Goal: Find contact information: Find contact information

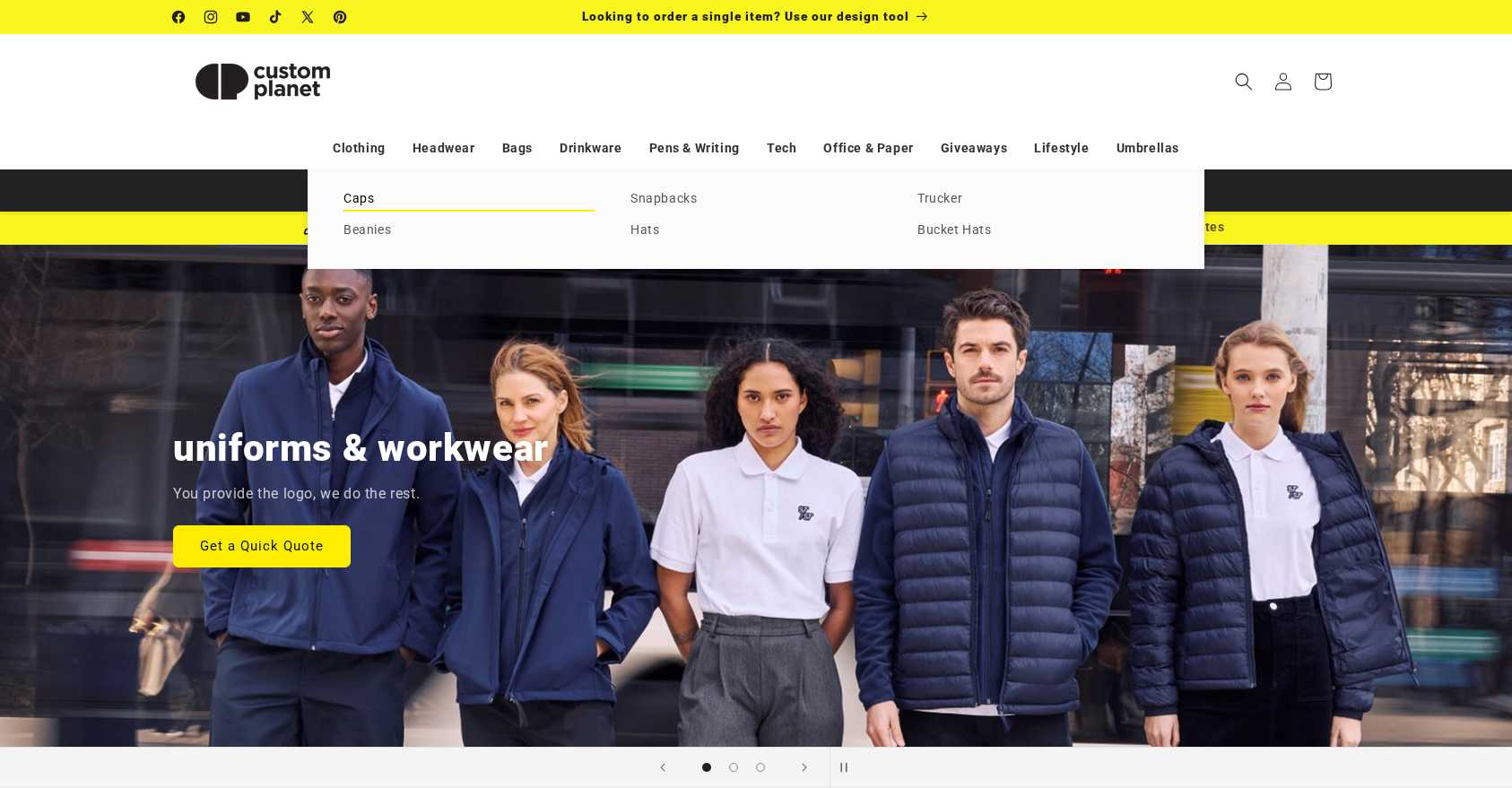
click at [358, 201] on link "Caps" at bounding box center [468, 199] width 251 height 24
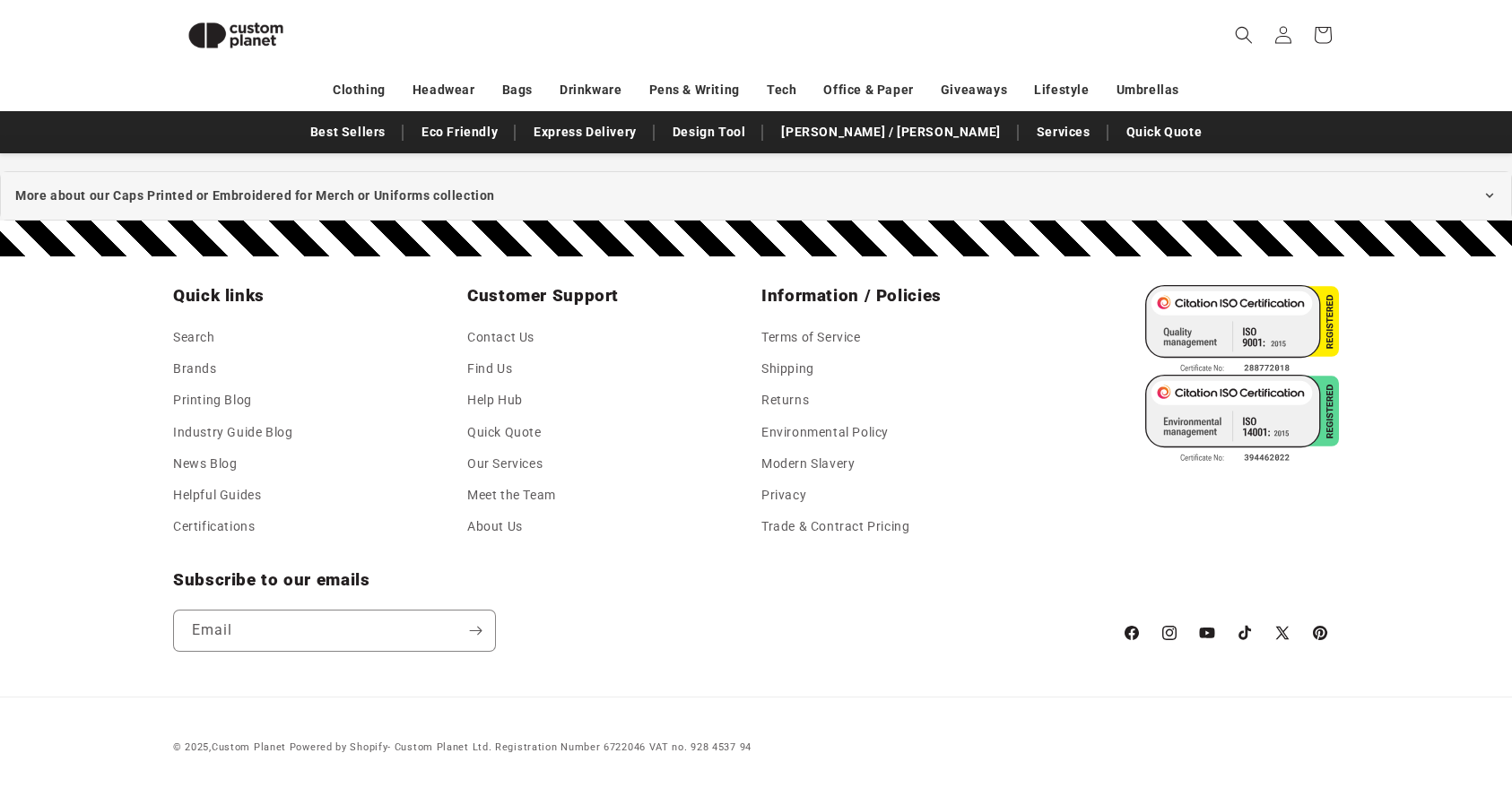
scroll to position [1840, 0]
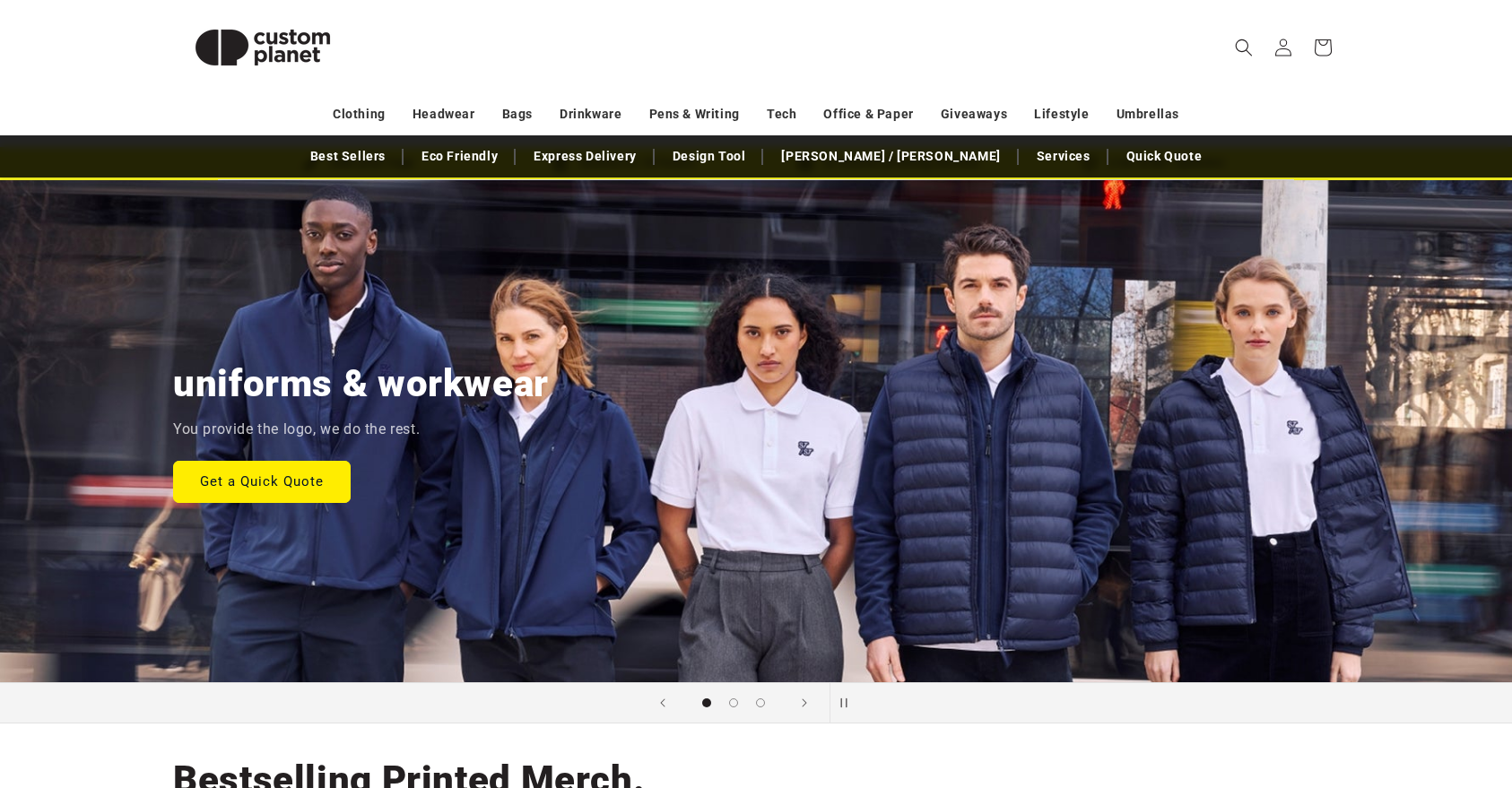
scroll to position [78, 0]
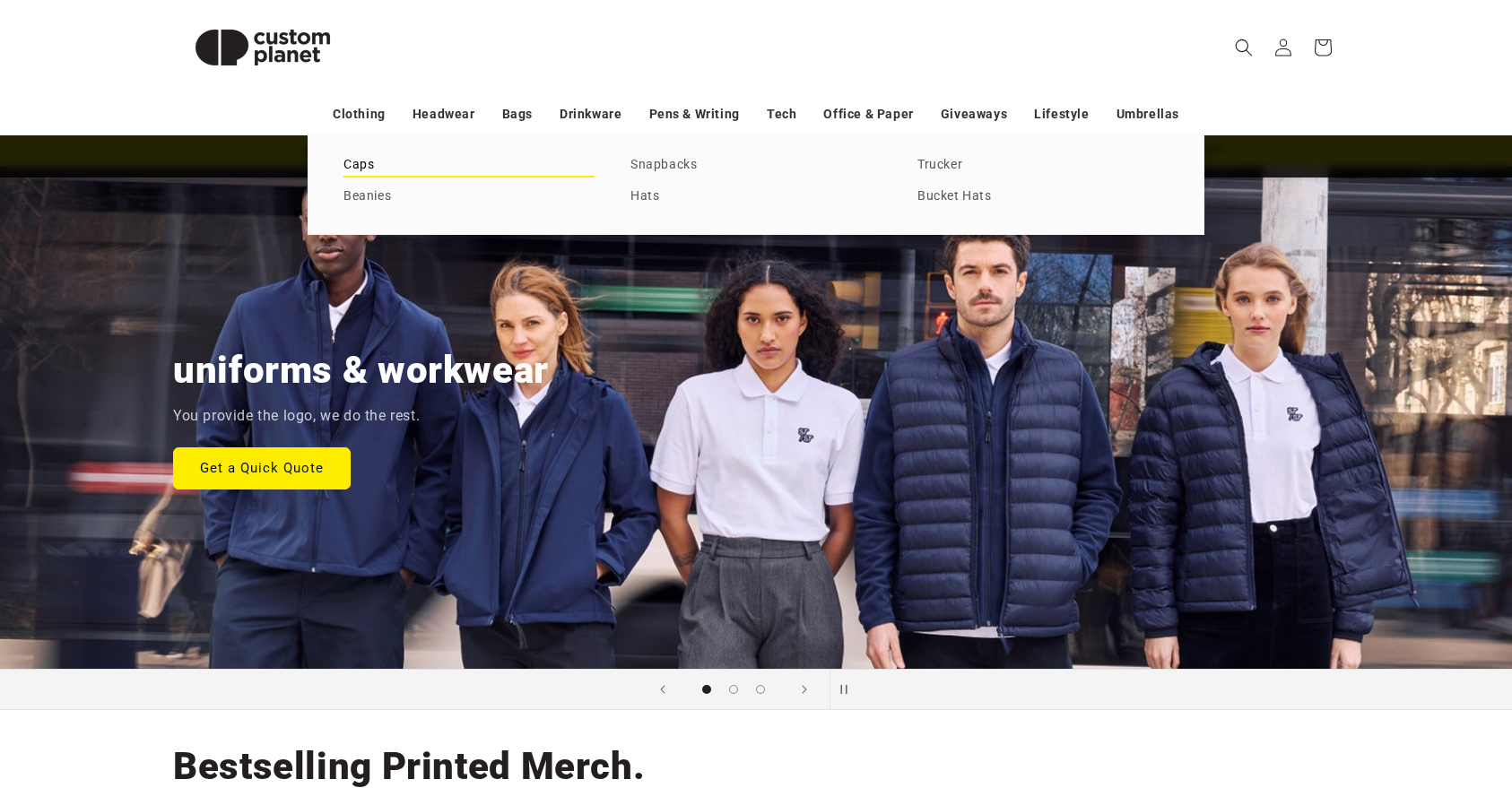
click at [350, 163] on link "Caps" at bounding box center [468, 165] width 251 height 24
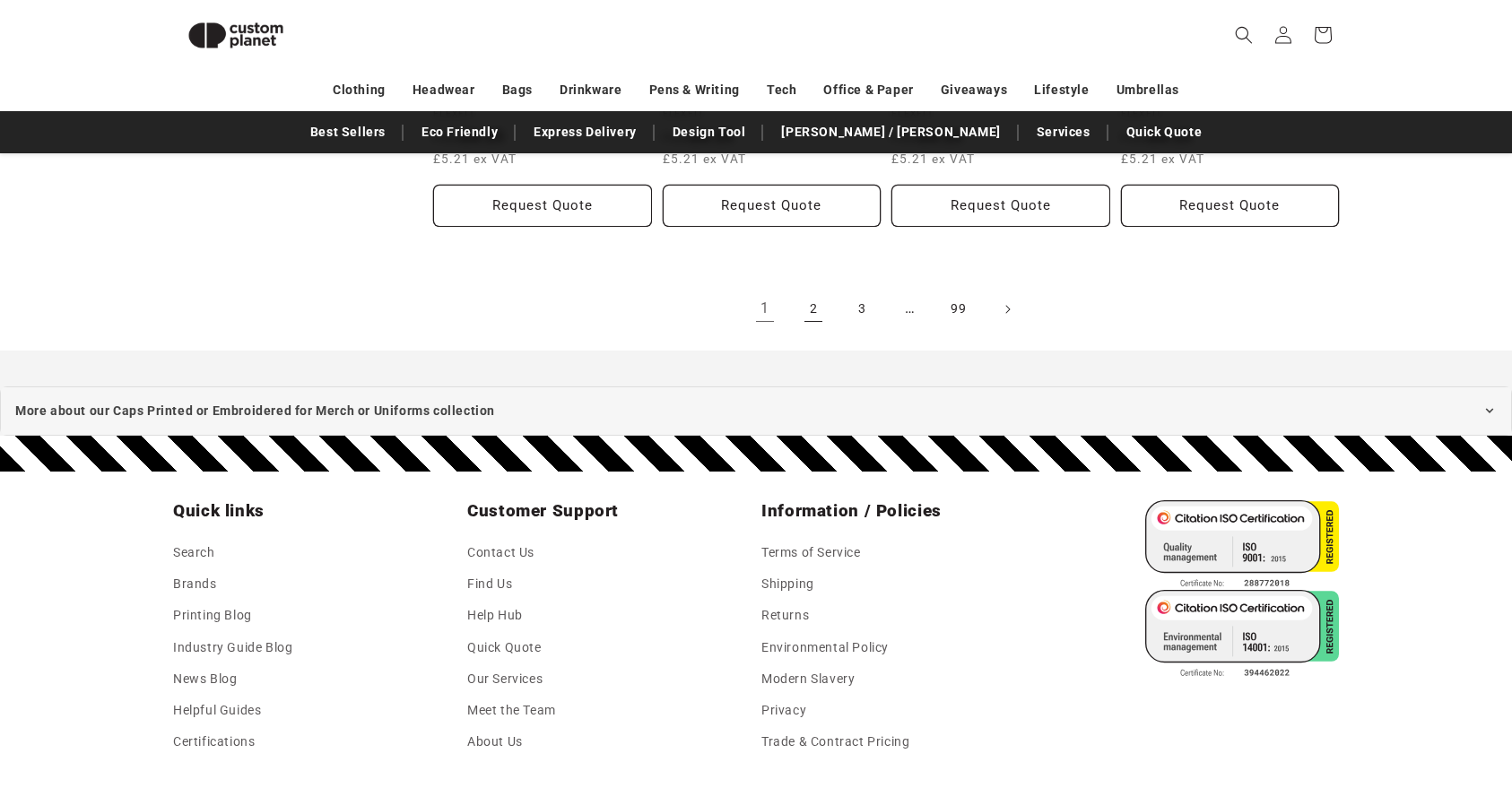
scroll to position [2416, 0]
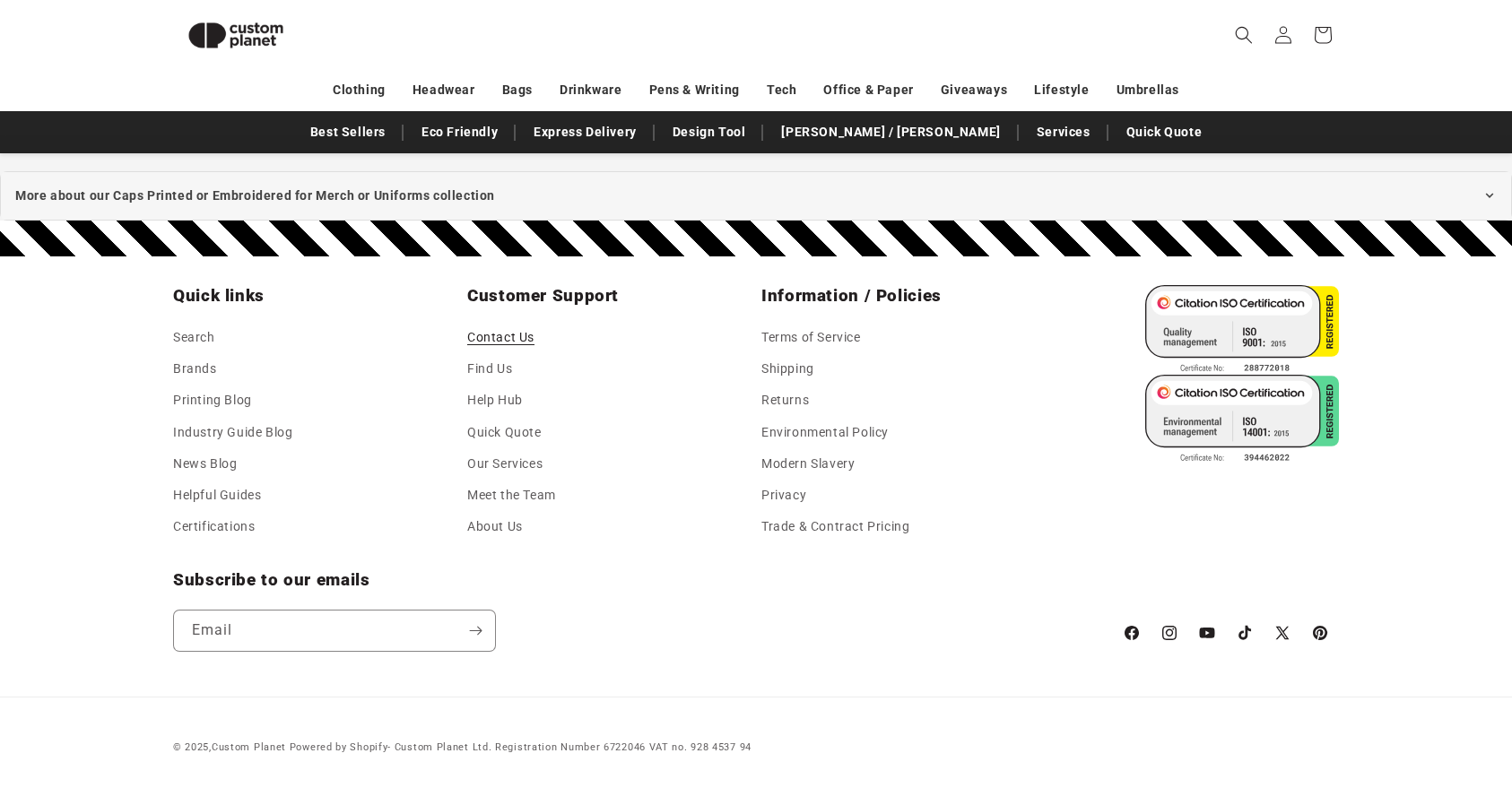
click at [508, 343] on link "Contact Us" at bounding box center [501, 339] width 67 height 27
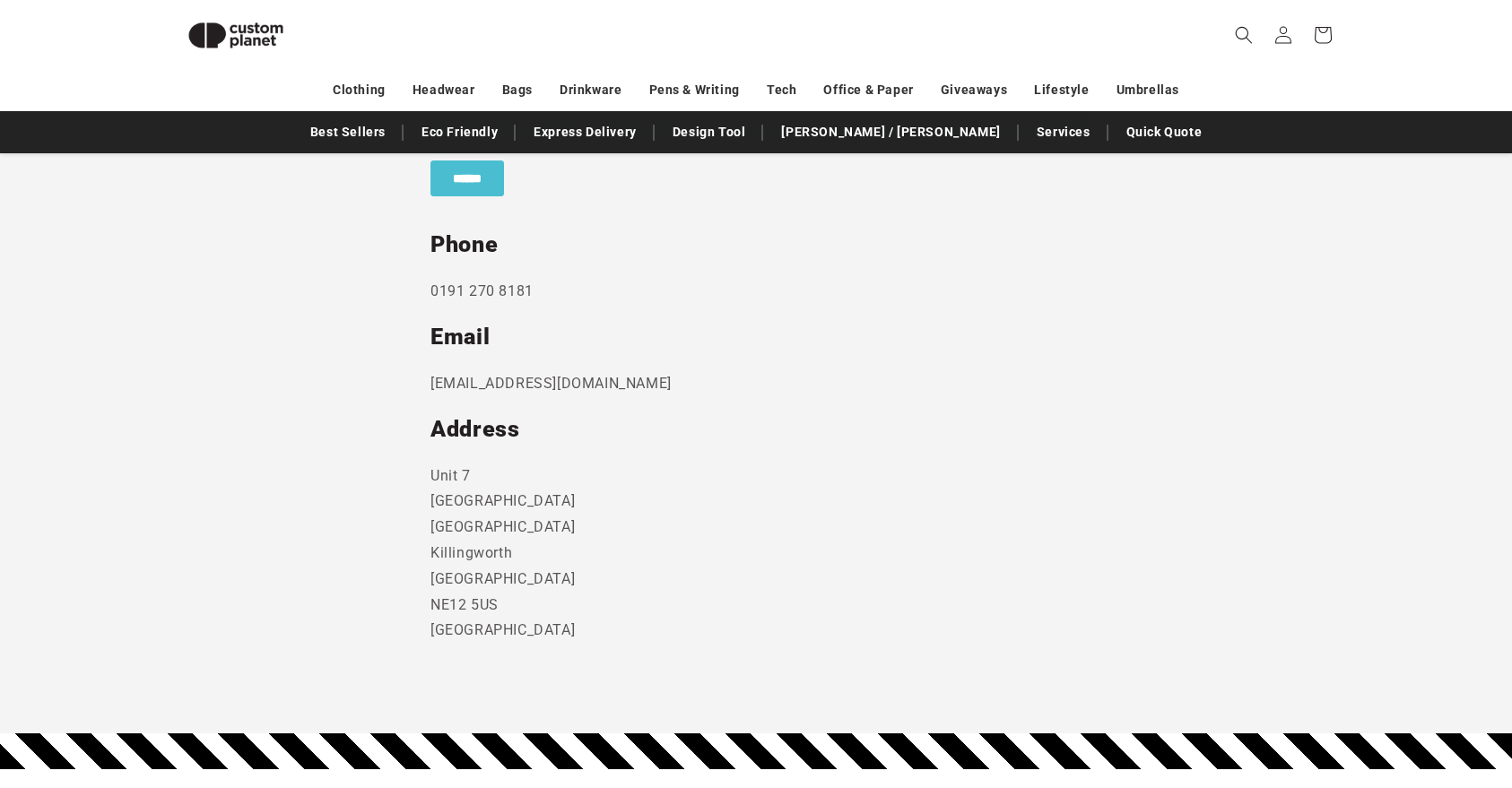
scroll to position [877, 0]
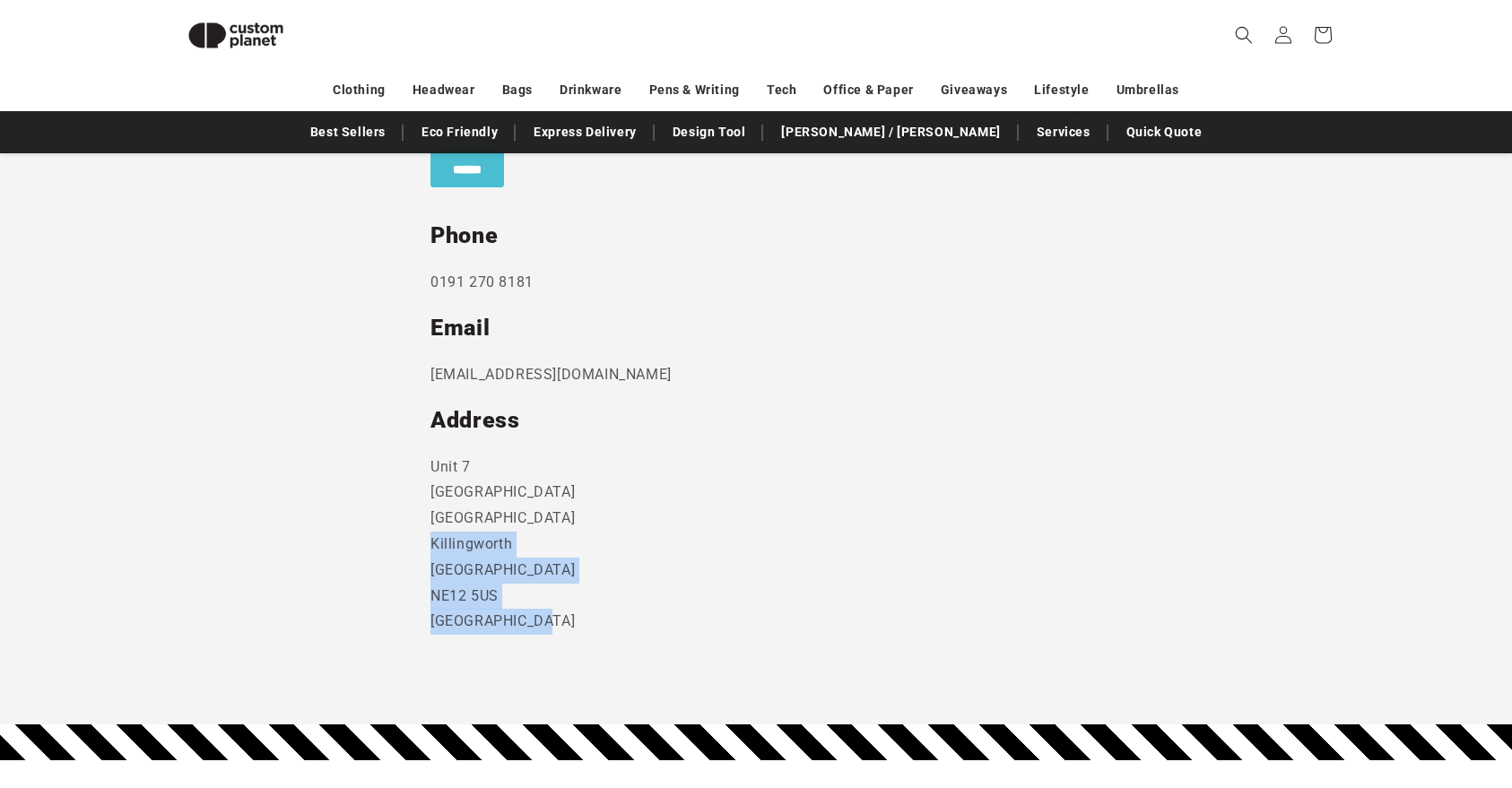
drag, startPoint x: 411, startPoint y: 549, endPoint x: 729, endPoint y: 638, distance: 330.2
click at [709, 632] on section "Send us a message and someone will get back to you within 24 hours. Phone 0191 …" at bounding box center [756, 236] width 1512 height 978
click at [729, 638] on div "Send us a message and someone will get back to you within 24 hours. Phone 0191 …" at bounding box center [756, 236] width 651 height 978
drag, startPoint x: 670, startPoint y: 626, endPoint x: 491, endPoint y: 528, distance: 204.1
click at [493, 530] on p "Unit 7 Strand Business Centre Camperdown Ind Est Killingworth Newcastle Upon Ty…" at bounding box center [756, 545] width 651 height 181
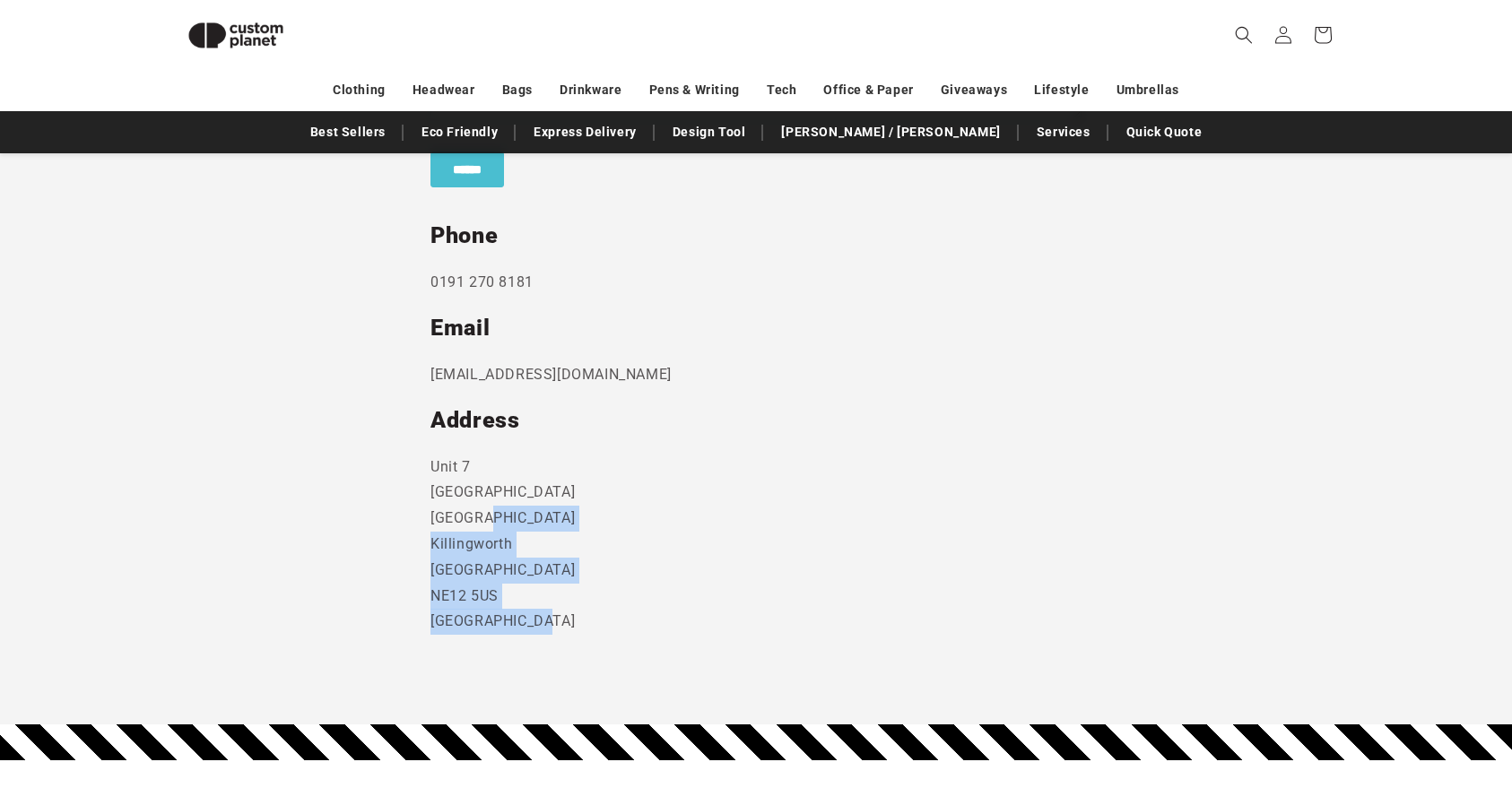
click at [491, 528] on p "Unit 7 Strand Business Centre Camperdown Ind Est Killingworth Newcastle Upon Ty…" at bounding box center [756, 545] width 651 height 181
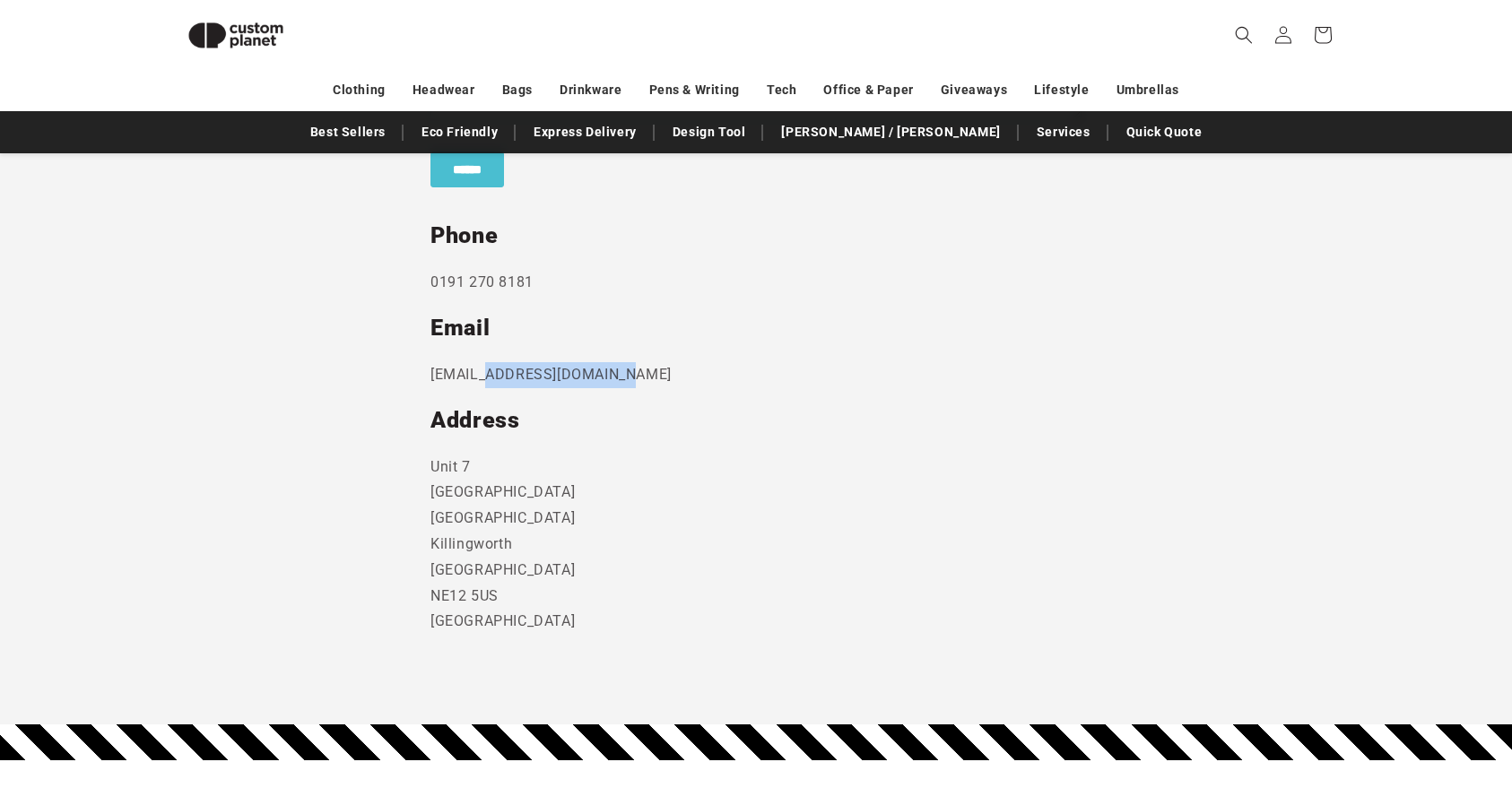
drag, startPoint x: 485, startPoint y: 369, endPoint x: 693, endPoint y: 369, distance: 208.0
click at [687, 369] on p "sales@customplanet.co.uk" at bounding box center [756, 375] width 651 height 26
click at [662, 347] on div "Send us a message and someone will get back to you within 24 hours. Phone 0191 …" at bounding box center [756, 208] width 651 height 856
drag, startPoint x: 583, startPoint y: 289, endPoint x: 295, endPoint y: 290, distance: 288.0
click at [301, 288] on section "Send us a message and someone will get back to you within 24 hours. Phone 0191 …" at bounding box center [756, 236] width 1512 height 978
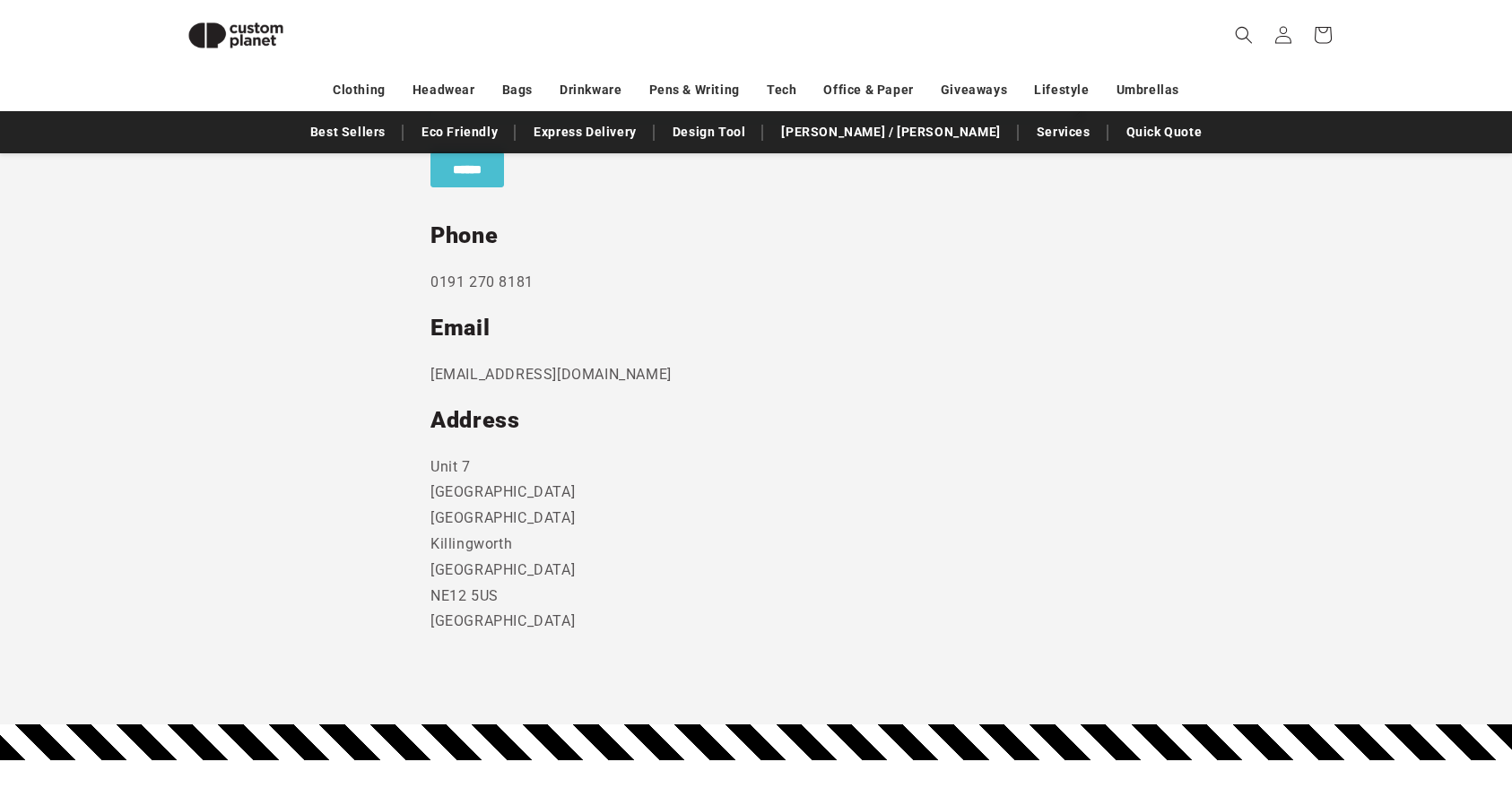
click at [423, 246] on section "Send us a message and someone will get back to you within 24 hours. Phone 0191 …" at bounding box center [756, 236] width 1512 height 978
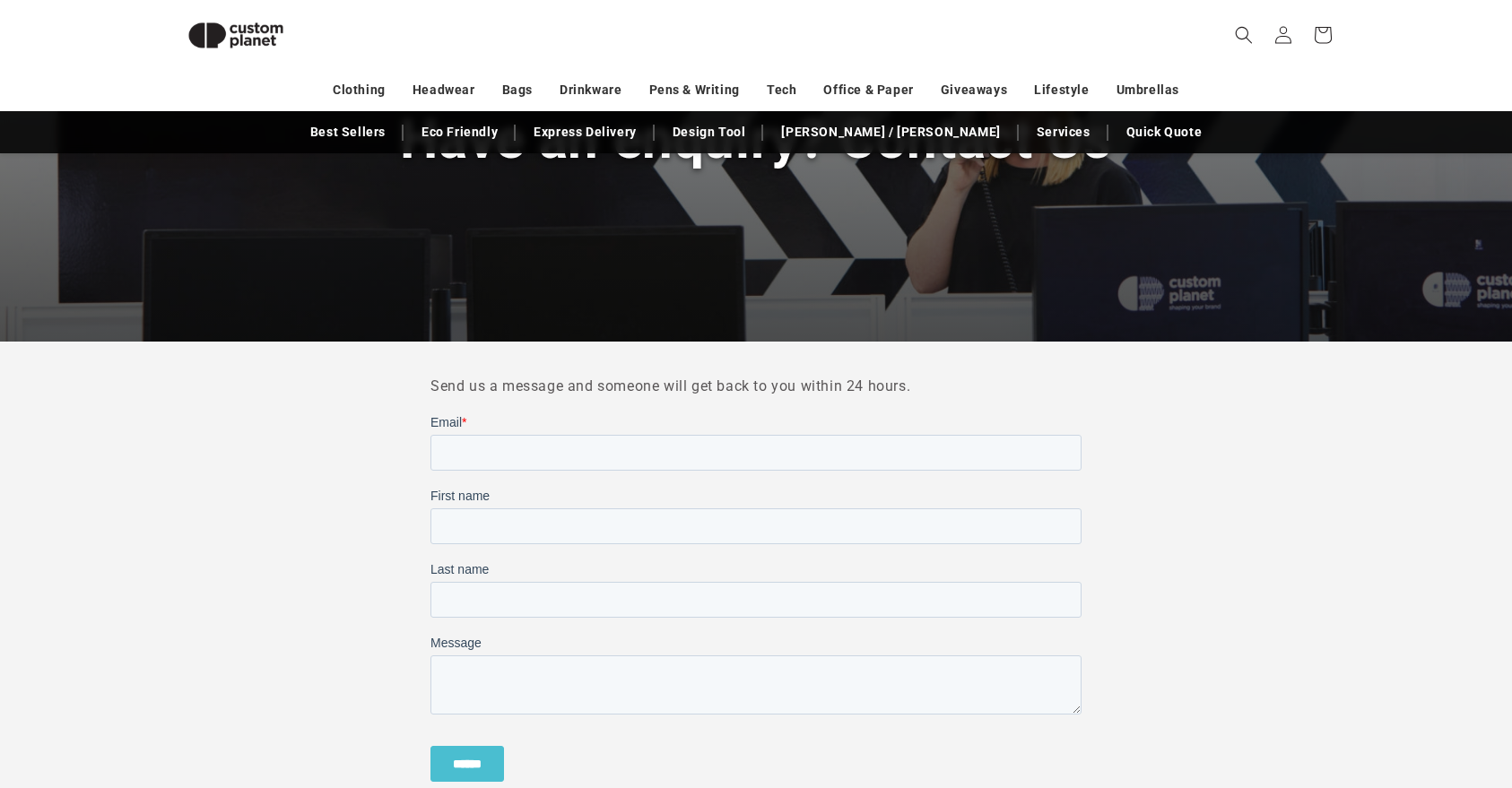
scroll to position [103, 0]
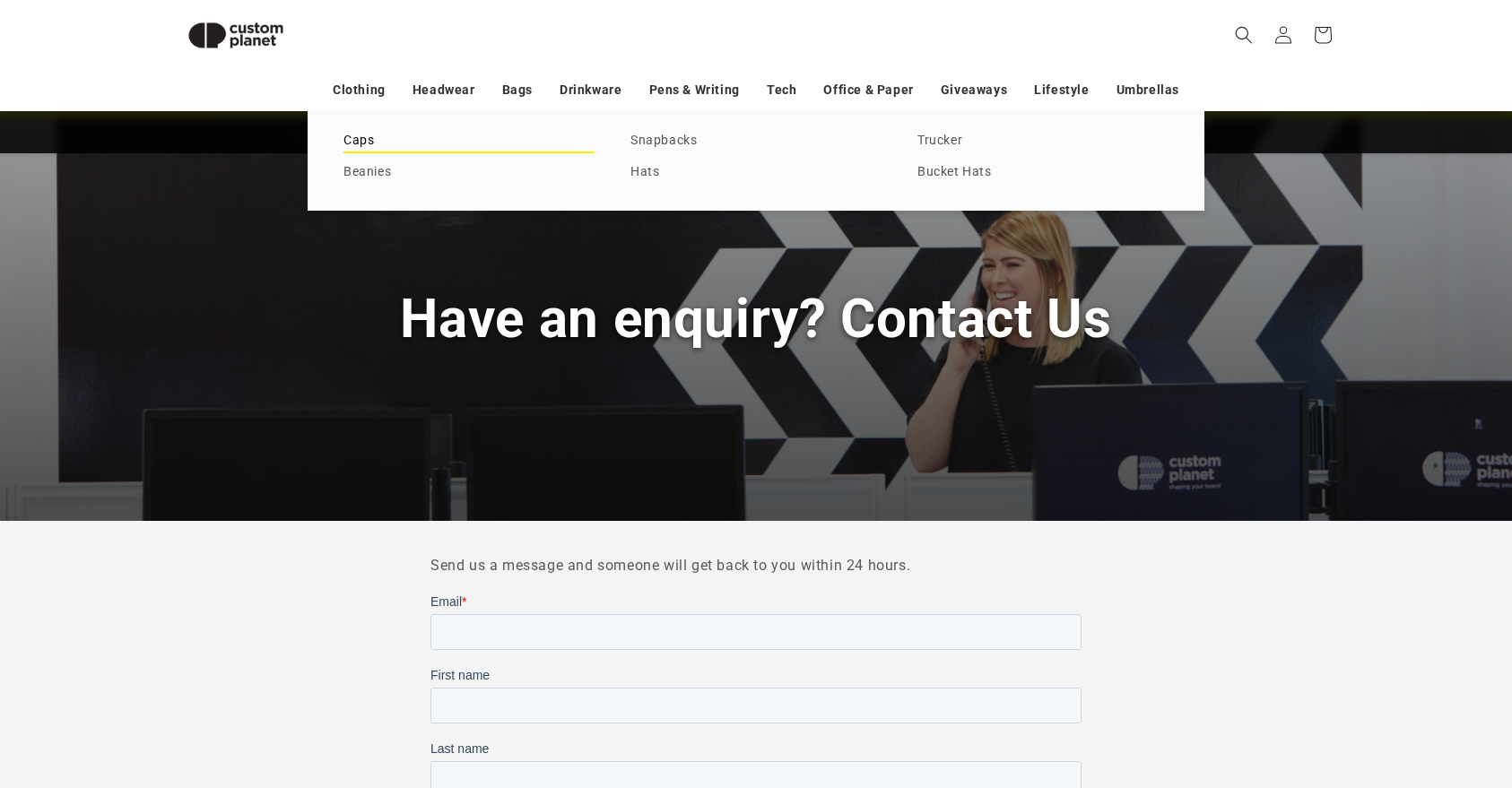
click at [371, 136] on link "Caps" at bounding box center [468, 141] width 251 height 24
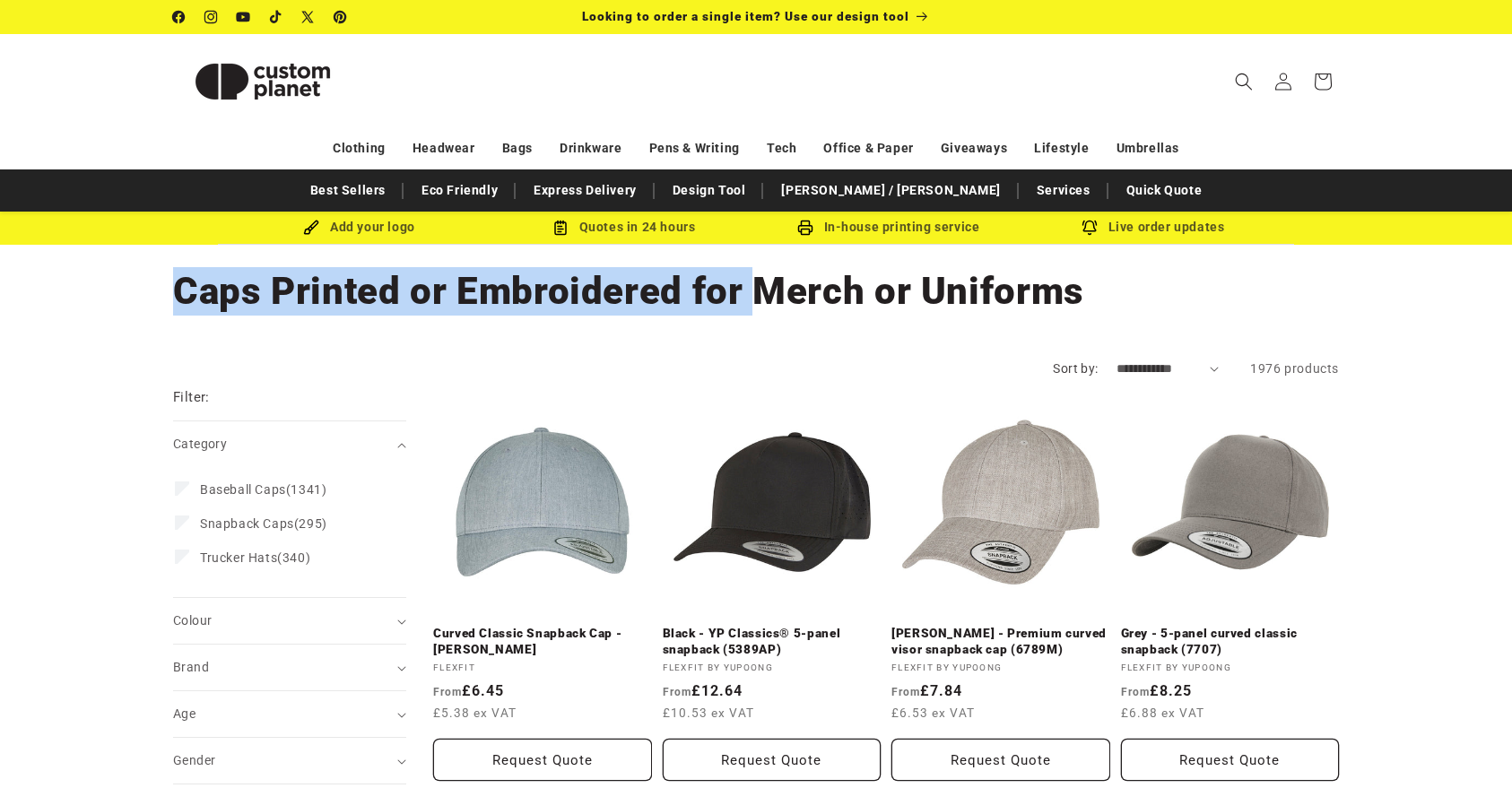
drag, startPoint x: 141, startPoint y: 291, endPoint x: 793, endPoint y: 314, distance: 652.4
click at [785, 314] on div "Collection: Caps Printed or Embroidered for Merch or Uniforms" at bounding box center [756, 292] width 1256 height 94
click at [793, 314] on h1 "Collection: Caps Printed or Embroidered for Merch or Uniforms" at bounding box center [755, 291] width 1166 height 49
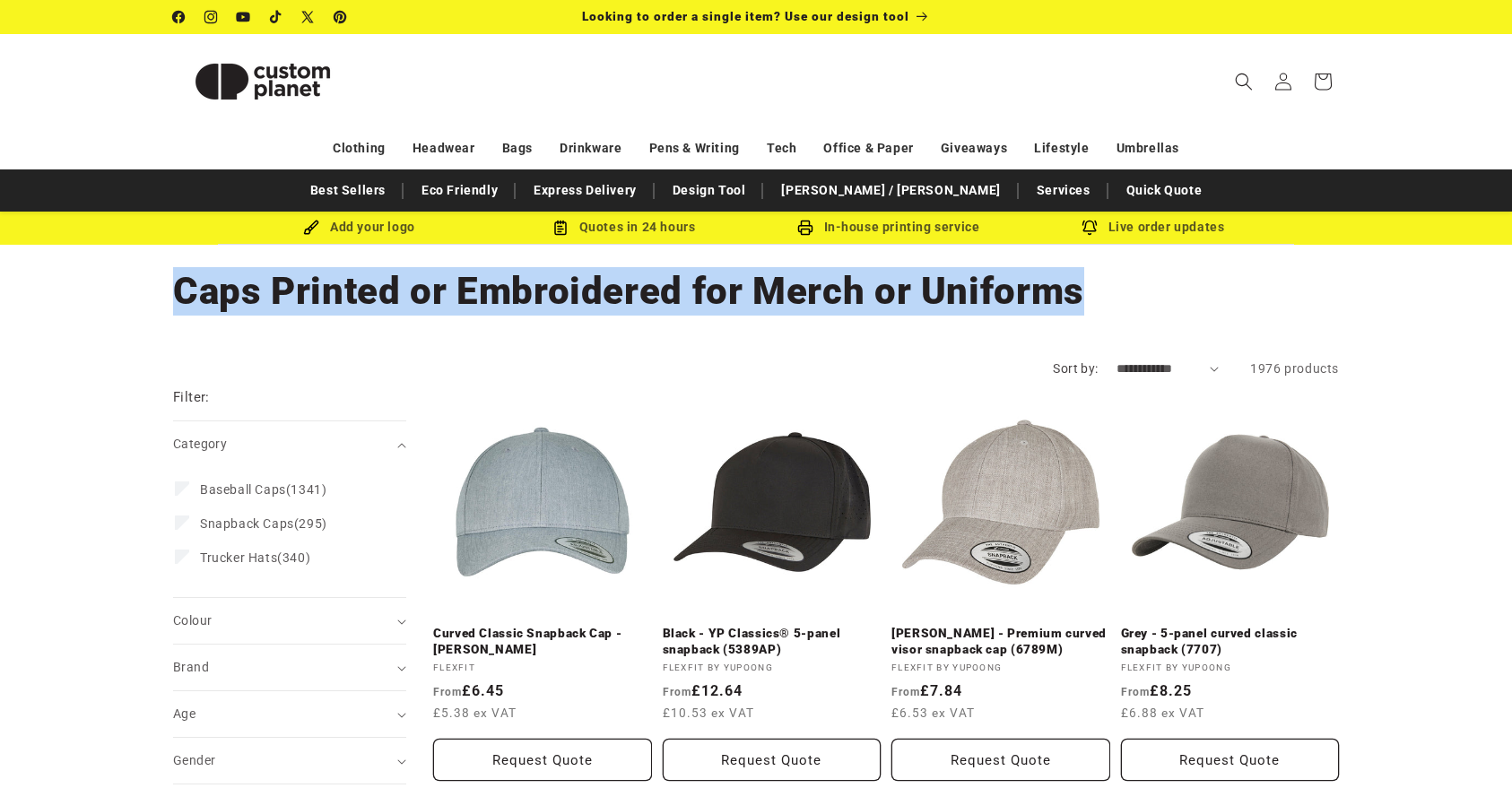
drag, startPoint x: 1156, startPoint y: 297, endPoint x: 157, endPoint y: 292, distance: 999.0
click at [157, 292] on div "Collection: Caps Printed or Embroidered for Merch or Uniforms" at bounding box center [756, 292] width 1256 height 94
drag, startPoint x: 157, startPoint y: 292, endPoint x: 1060, endPoint y: 286, distance: 903.0
click at [1077, 286] on div "Collection: Caps Printed or Embroidered for Merch or Uniforms" at bounding box center [756, 292] width 1256 height 94
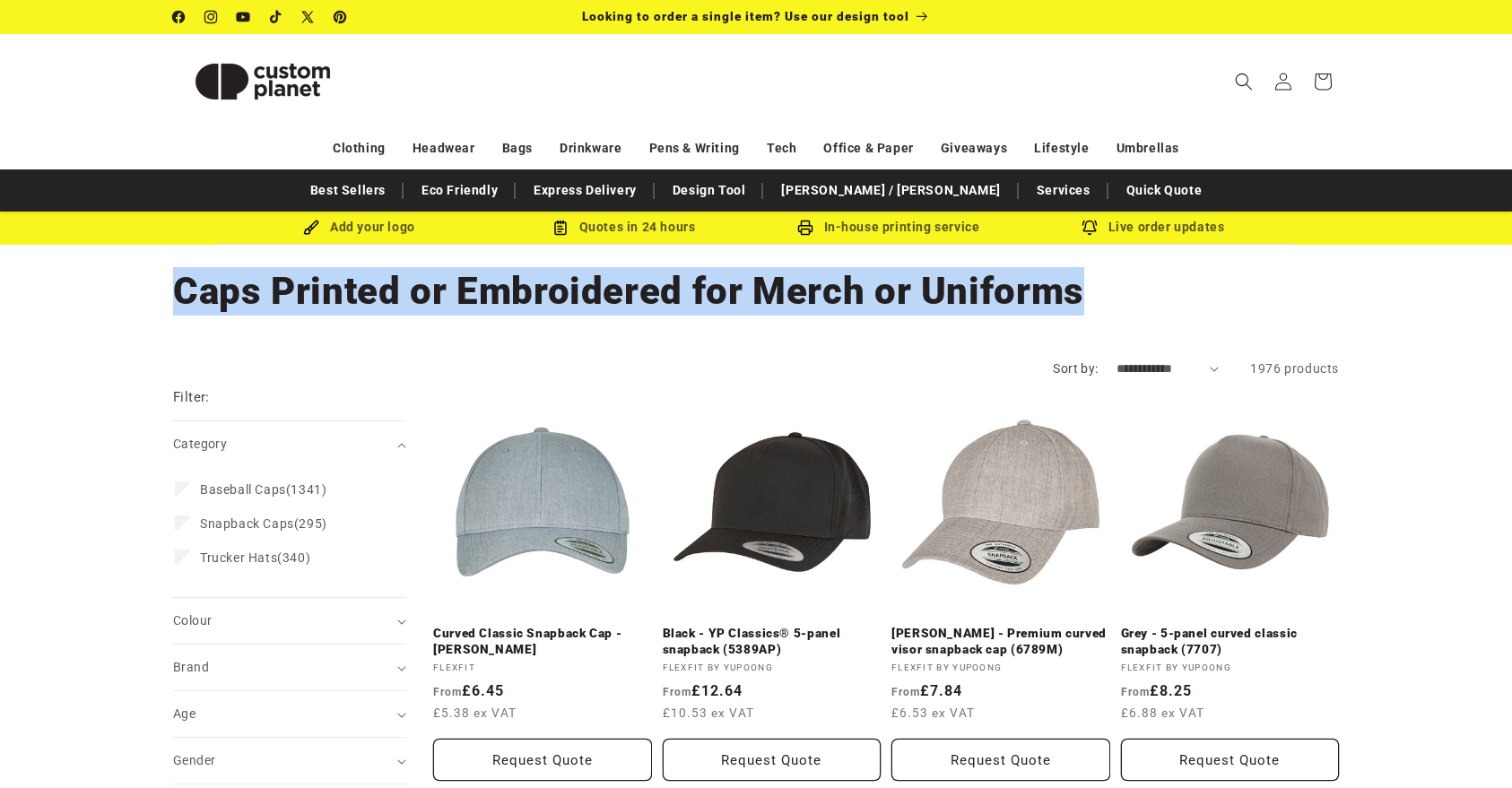
click at [1060, 286] on h1 "Collection: Caps Printed or Embroidered for Merch or Uniforms" at bounding box center [755, 291] width 1166 height 49
drag, startPoint x: 1062, startPoint y: 286, endPoint x: 185, endPoint y: 270, distance: 877.1
click at [185, 270] on h1 "Collection: Caps Printed or Embroidered for Merch or Uniforms" at bounding box center [755, 291] width 1166 height 49
click at [185, 271] on h1 "Collection: Caps Printed or Embroidered for Merch or Uniforms" at bounding box center [755, 291] width 1166 height 49
drag, startPoint x: 185, startPoint y: 271, endPoint x: 1132, endPoint y: 272, distance: 947.0
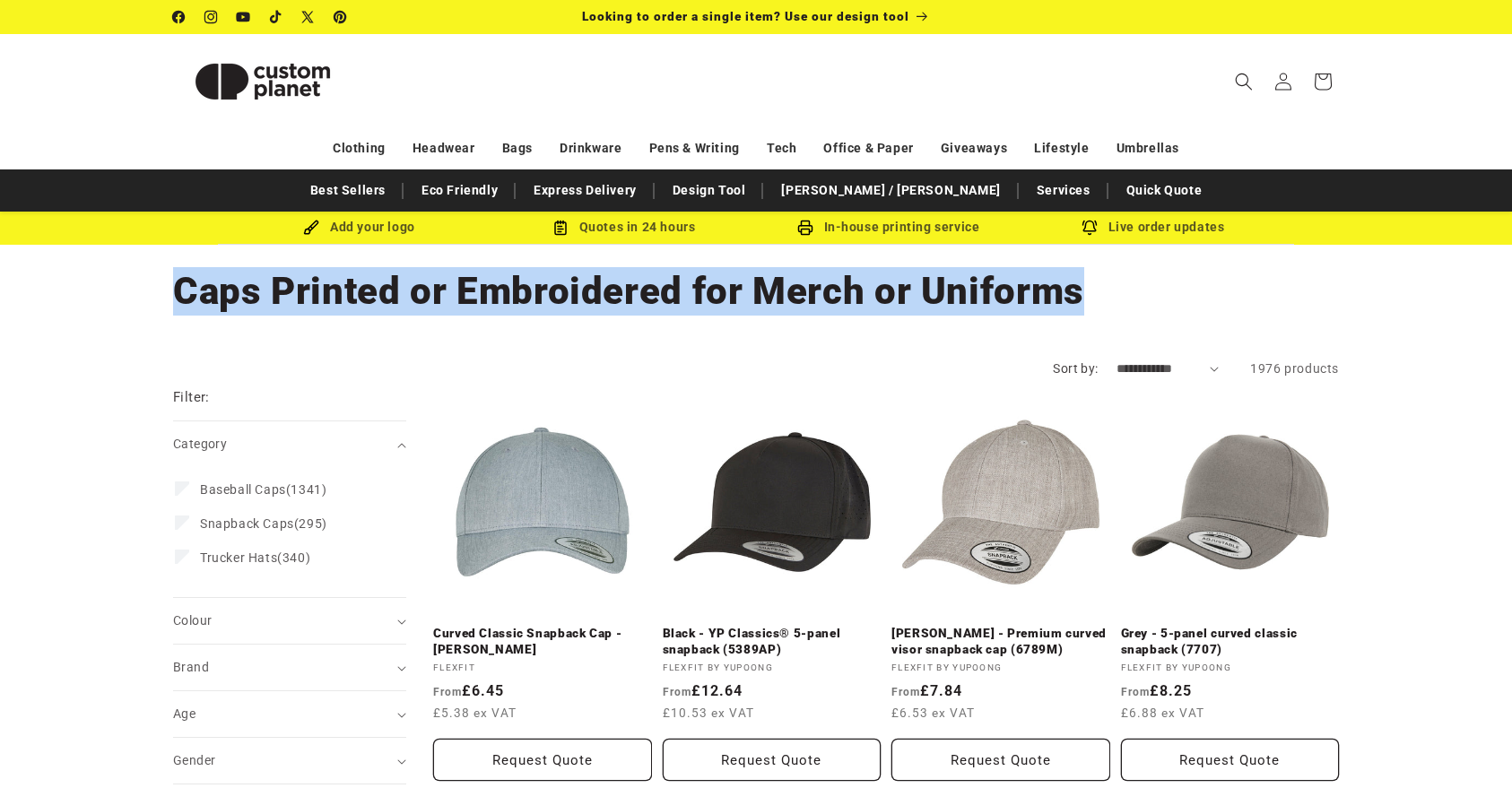
click at [1132, 272] on h1 "Collection: Caps Printed or Embroidered for Merch or Uniforms" at bounding box center [755, 291] width 1166 height 49
click at [1131, 272] on h1 "Collection: Caps Printed or Embroidered for Merch or Uniforms" at bounding box center [755, 291] width 1166 height 49
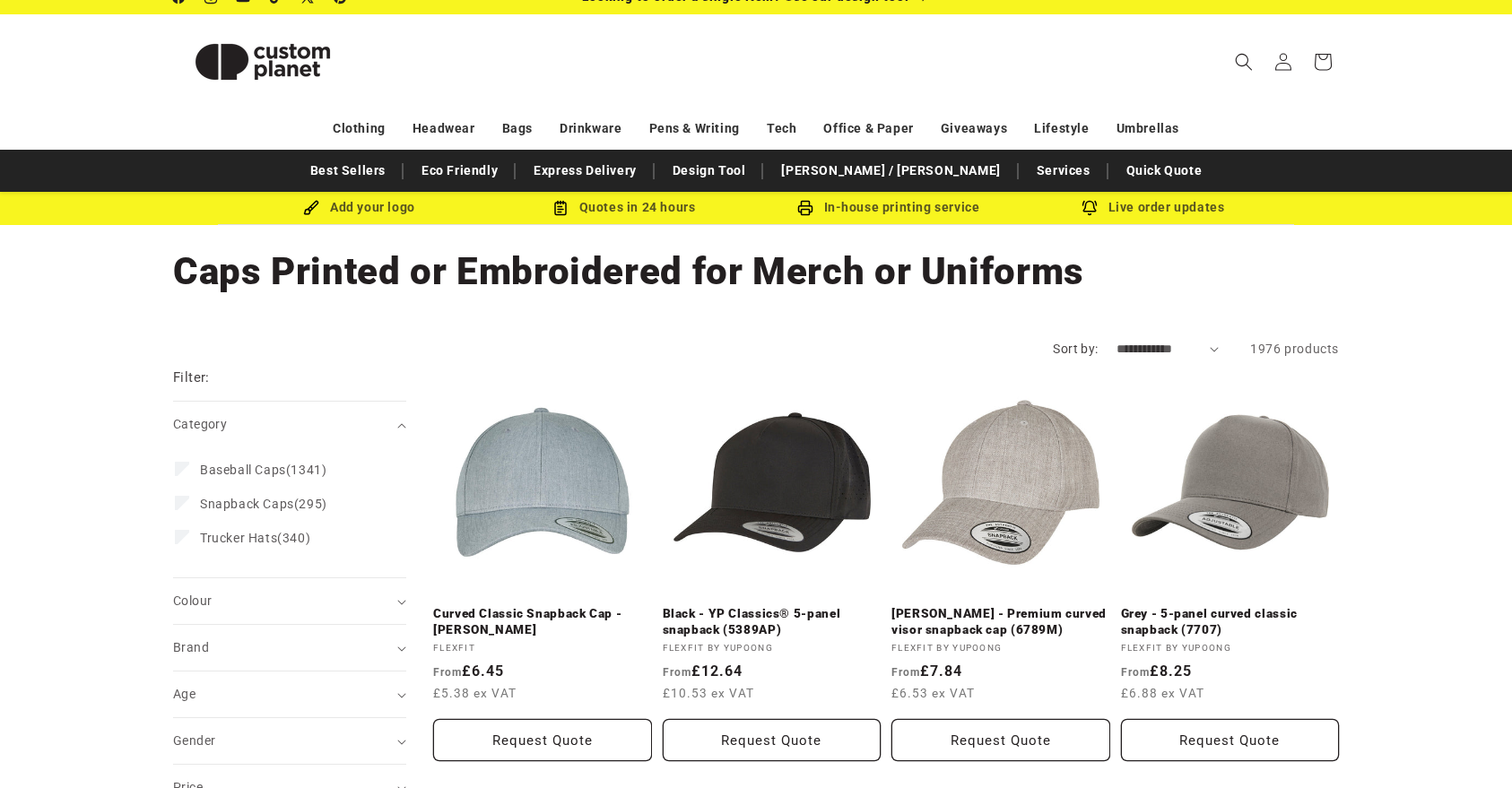
scroll to position [18, 0]
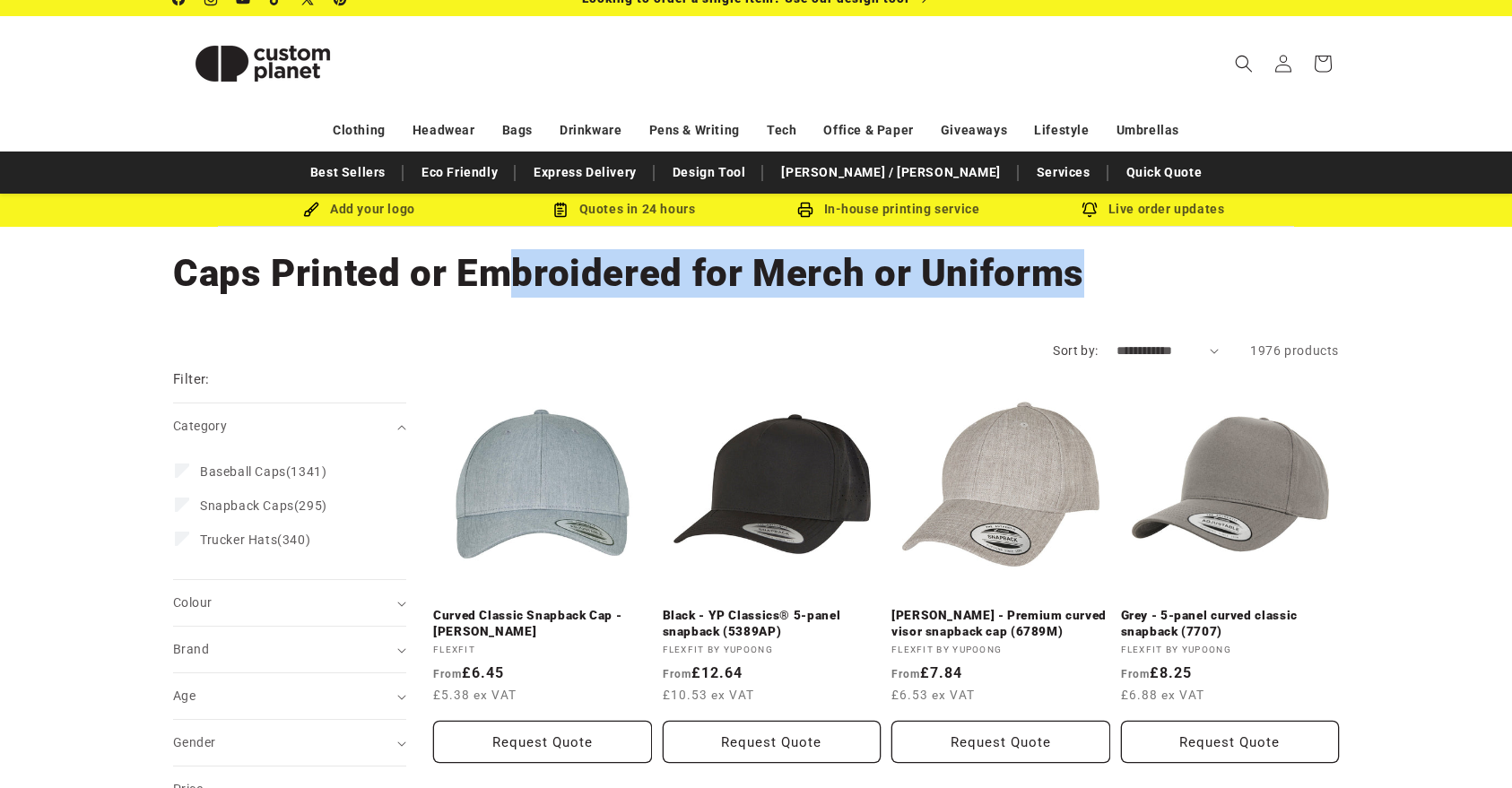
drag, startPoint x: 1128, startPoint y: 275, endPoint x: 516, endPoint y: 272, distance: 612.0
click at [516, 272] on h1 "Collection: Caps Printed or Embroidered for Merch or Uniforms" at bounding box center [755, 273] width 1166 height 49
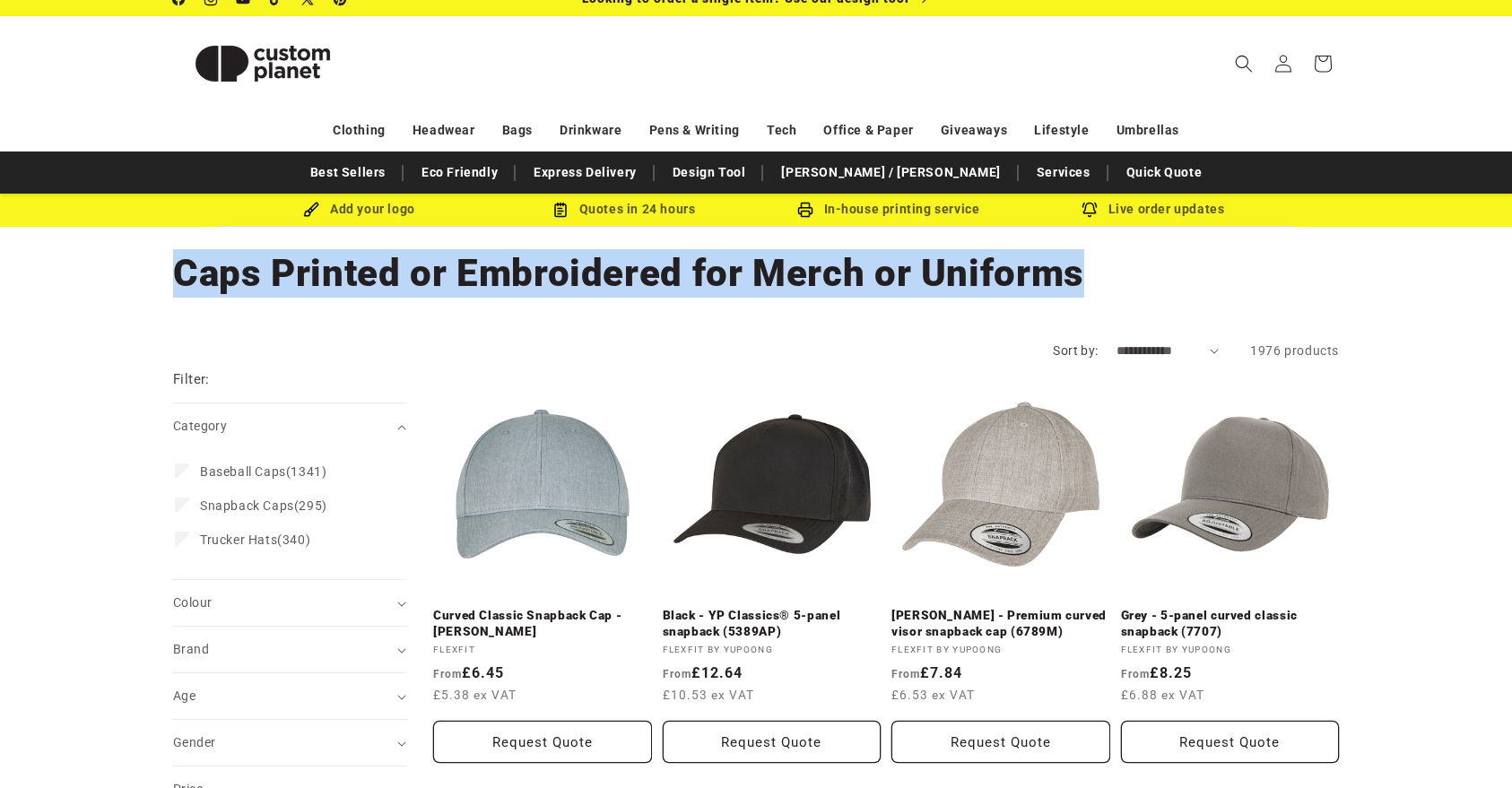
drag, startPoint x: 164, startPoint y: 278, endPoint x: 1143, endPoint y: 293, distance: 979.1
click at [1123, 291] on div "Collection: Caps Printed or Embroidered for Merch or Uniforms" at bounding box center [756, 274] width 1256 height 94
click at [1143, 293] on h1 "Collection: Caps Printed or Embroidered for Merch or Uniforms" at bounding box center [755, 273] width 1166 height 49
drag, startPoint x: 1143, startPoint y: 293, endPoint x: 178, endPoint y: 264, distance: 965.4
click at [179, 264] on h1 "Collection: Caps Printed or Embroidered for Merch or Uniforms" at bounding box center [755, 273] width 1166 height 49
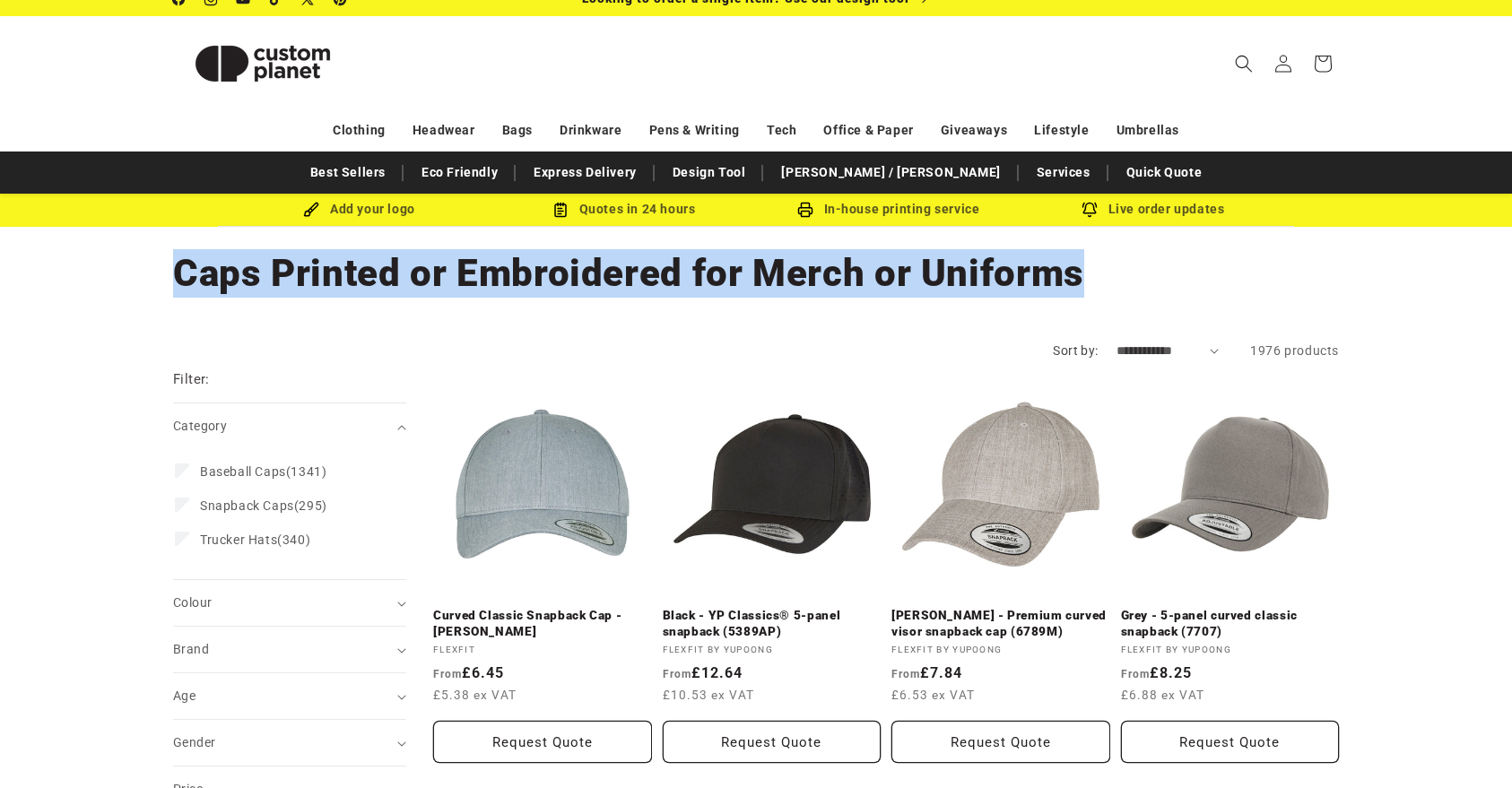
click at [178, 264] on h1 "Collection: Caps Printed or Embroidered for Merch or Uniforms" at bounding box center [755, 273] width 1166 height 49
drag, startPoint x: 178, startPoint y: 264, endPoint x: 1137, endPoint y: 256, distance: 959.0
click at [1137, 256] on h1 "Collection: Caps Printed or Embroidered for Merch or Uniforms" at bounding box center [755, 273] width 1166 height 49
drag, startPoint x: 1119, startPoint y: 271, endPoint x: 3, endPoint y: 251, distance: 1116.2
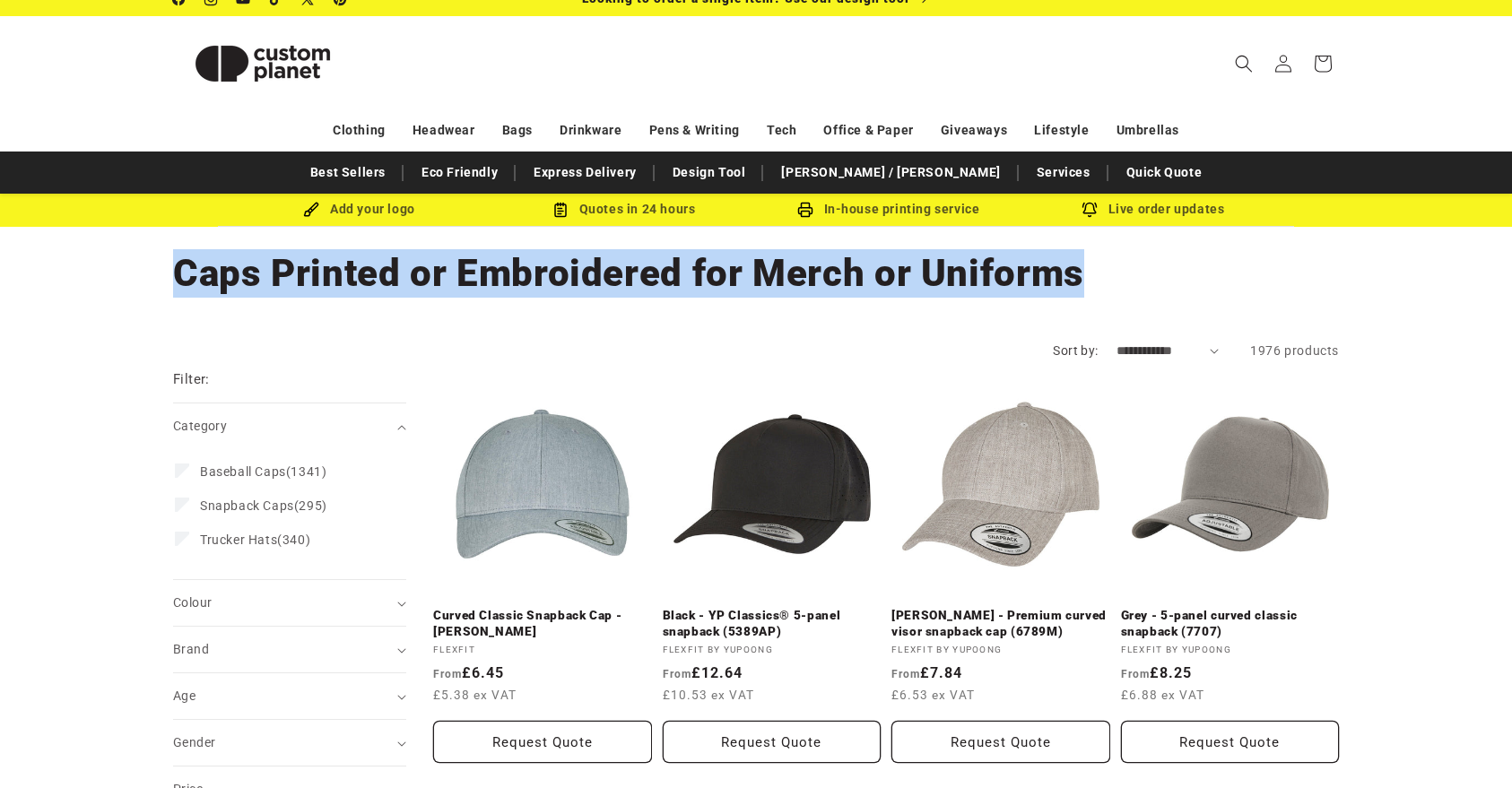
click at [3, 251] on div "Collection: Caps Printed or Embroidered for Merch or Uniforms" at bounding box center [756, 274] width 1512 height 94
click at [102, 266] on div "Collection: Caps Printed or Embroidered for Merch or Uniforms" at bounding box center [756, 274] width 1512 height 94
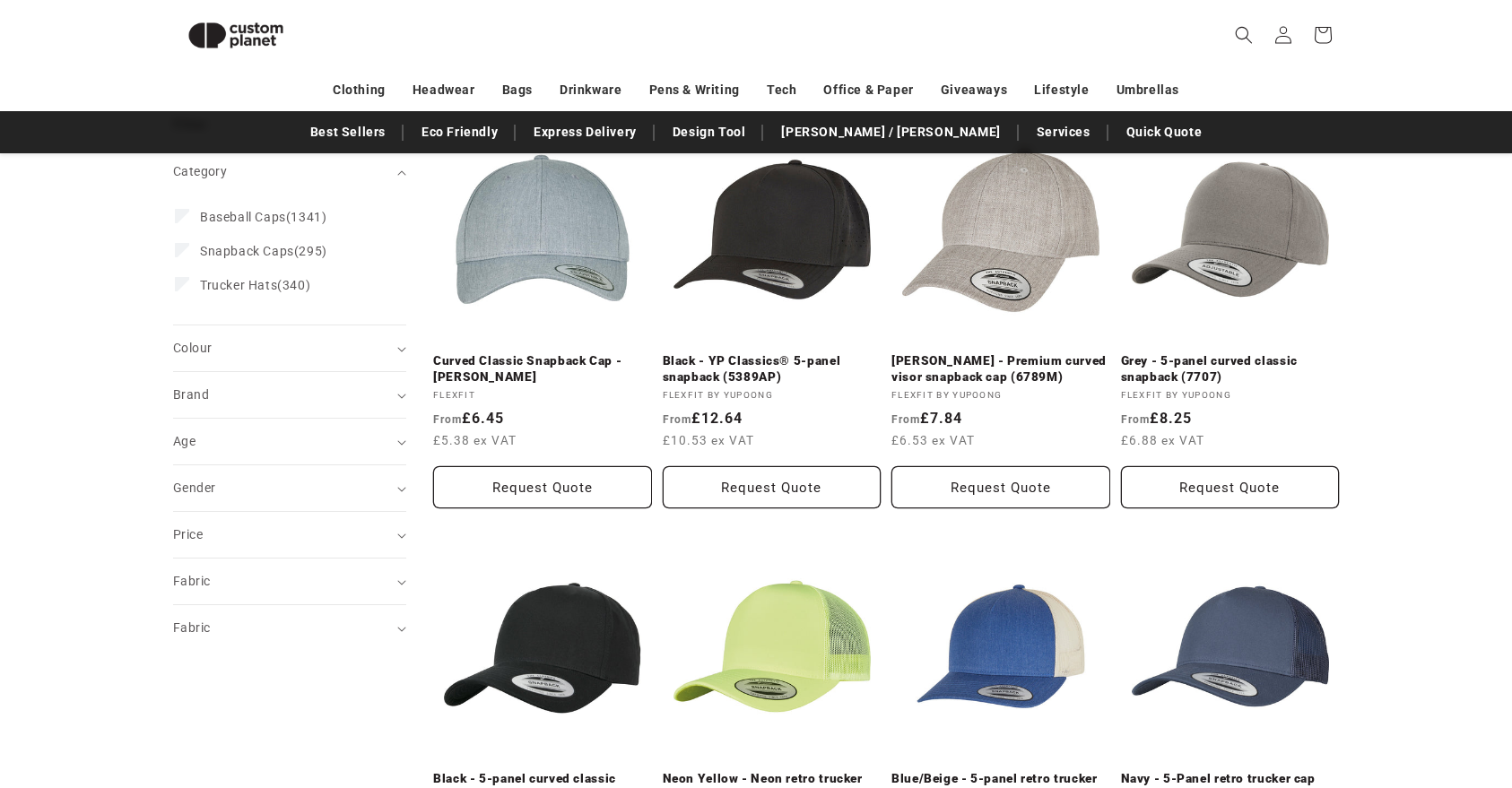
scroll to position [0, 0]
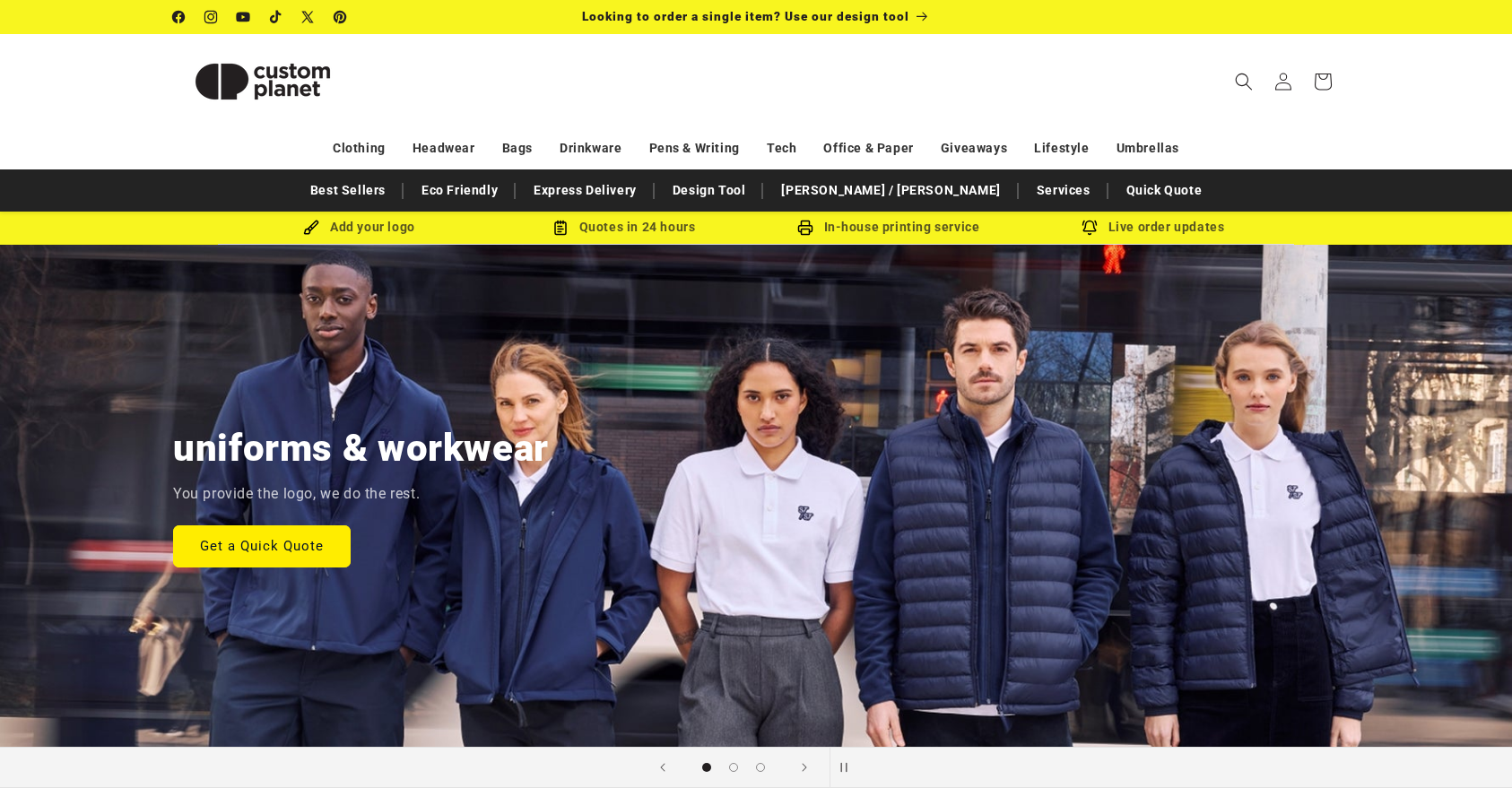
scroll to position [78, 0]
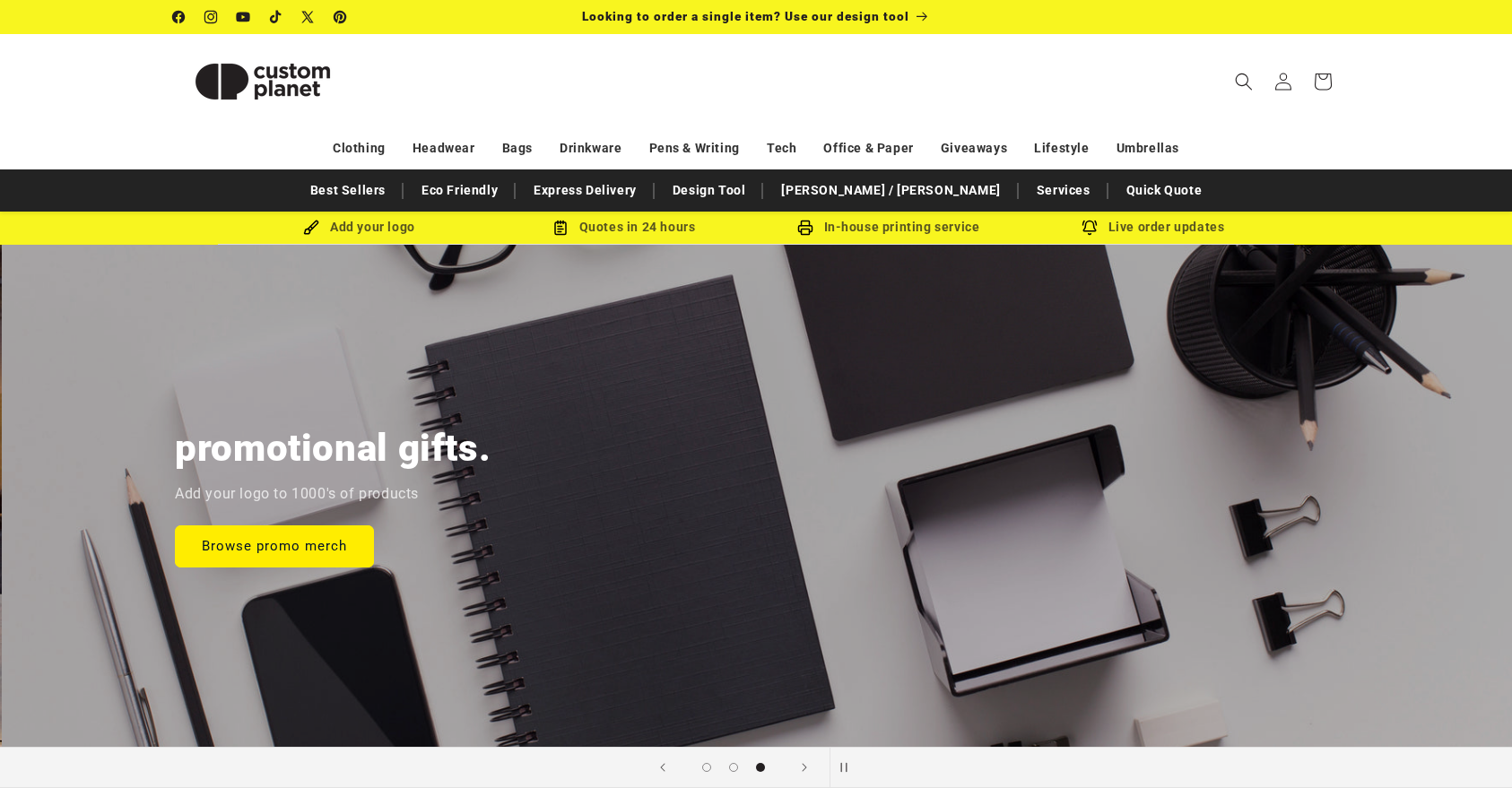
scroll to position [0, 3024]
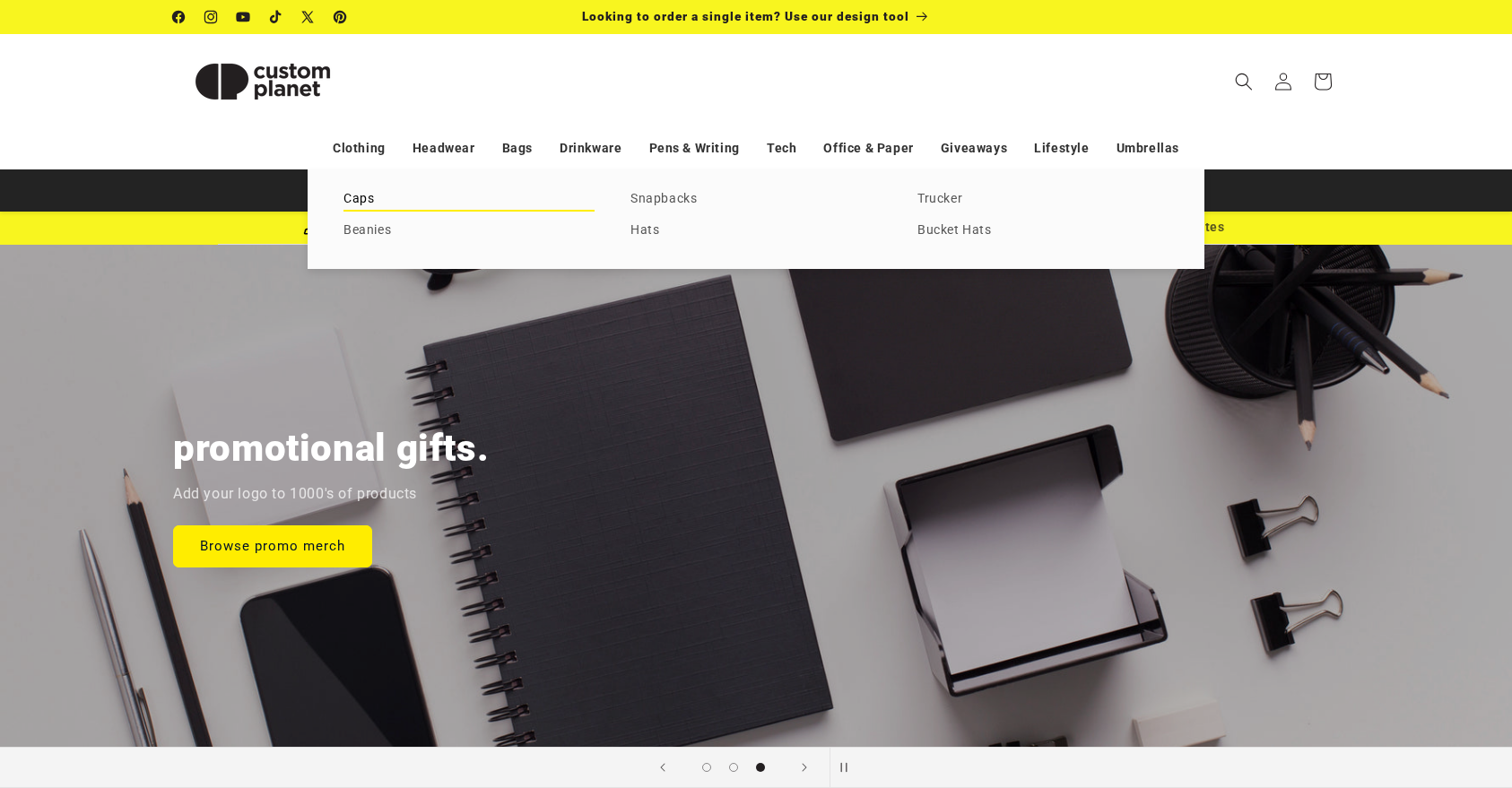
click at [367, 197] on link "Caps" at bounding box center [468, 199] width 251 height 24
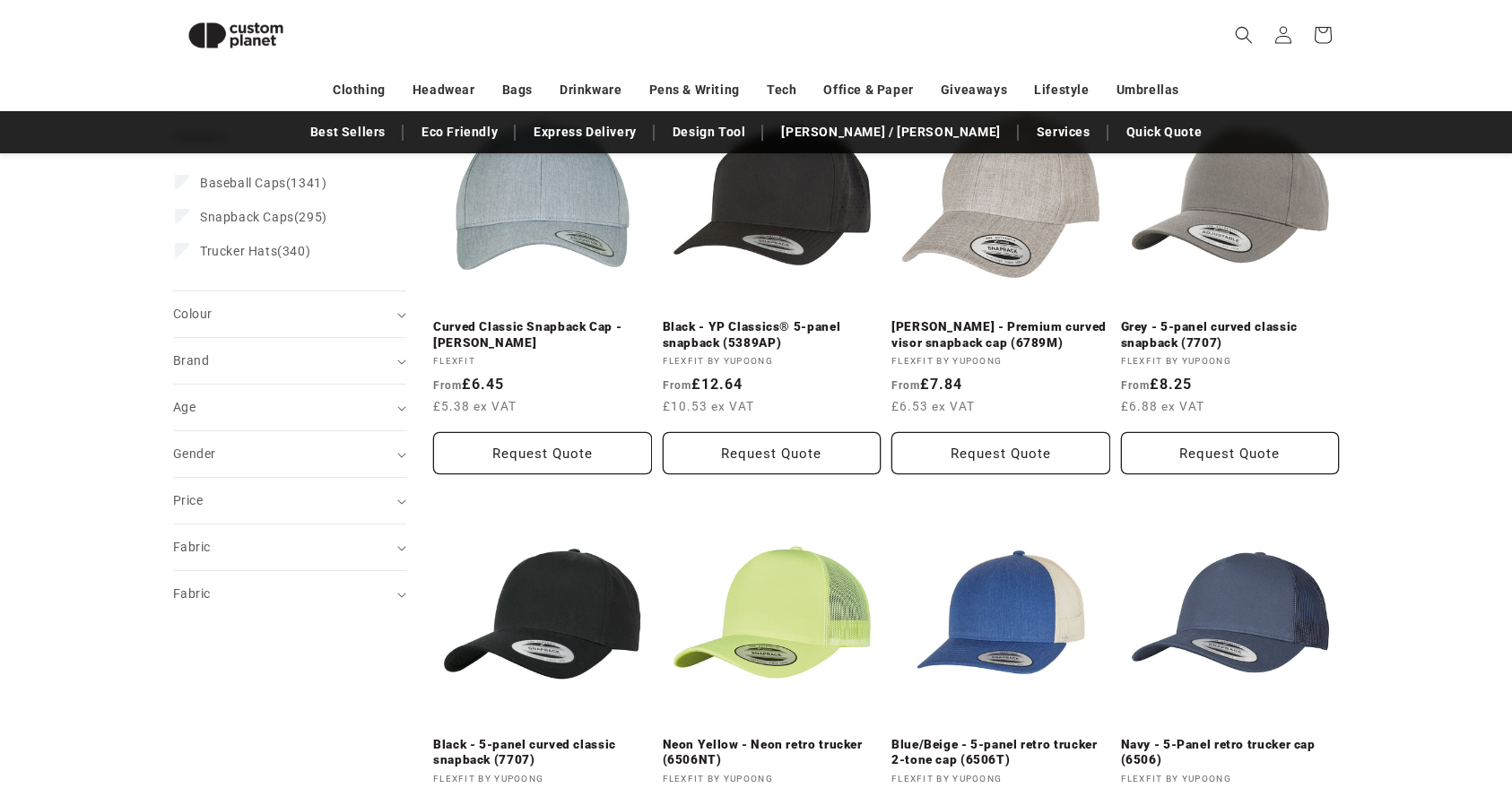
scroll to position [279, 0]
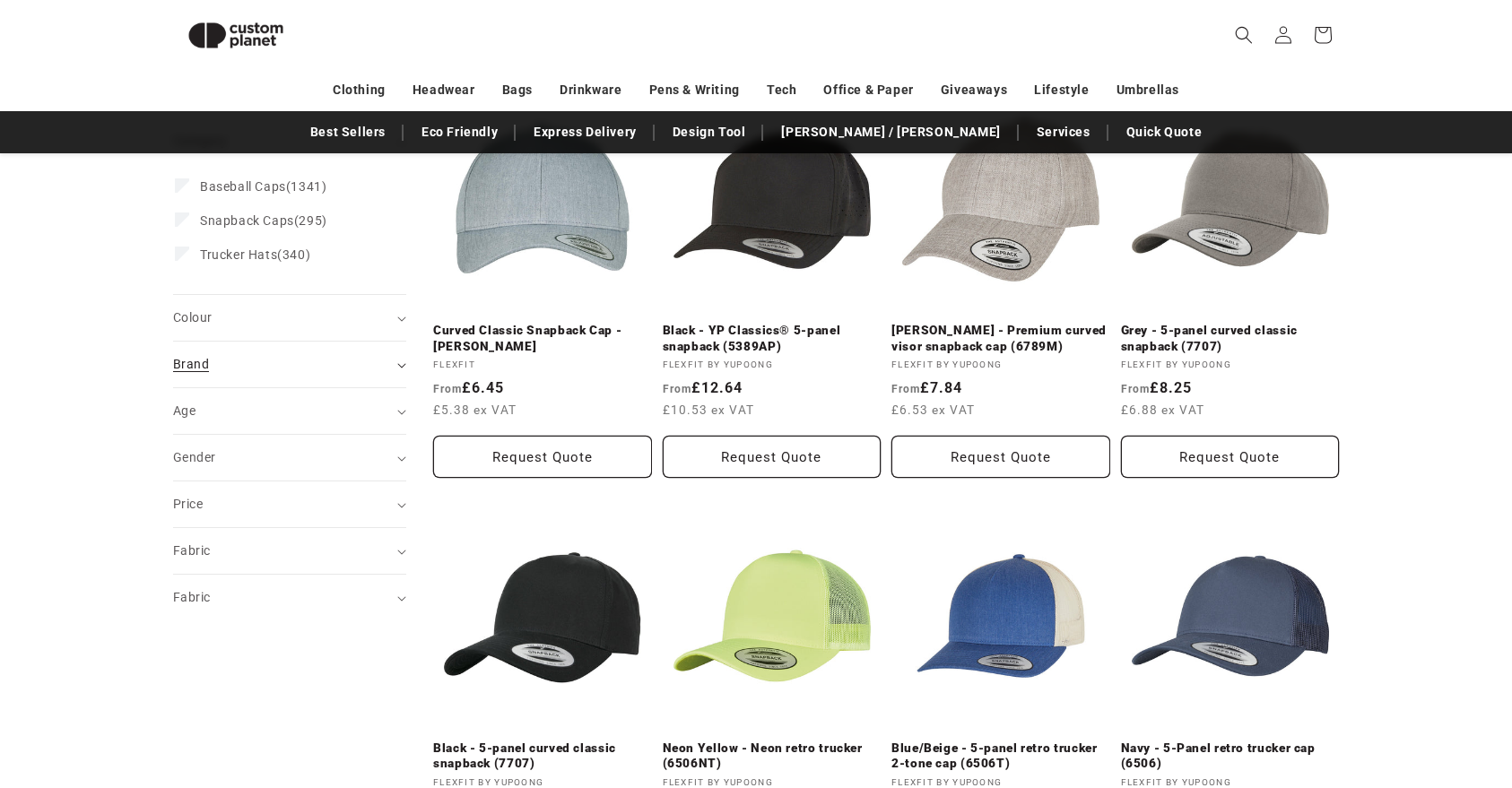
click at [309, 355] on div "Brand (0)" at bounding box center [281, 365] width 218 height 19
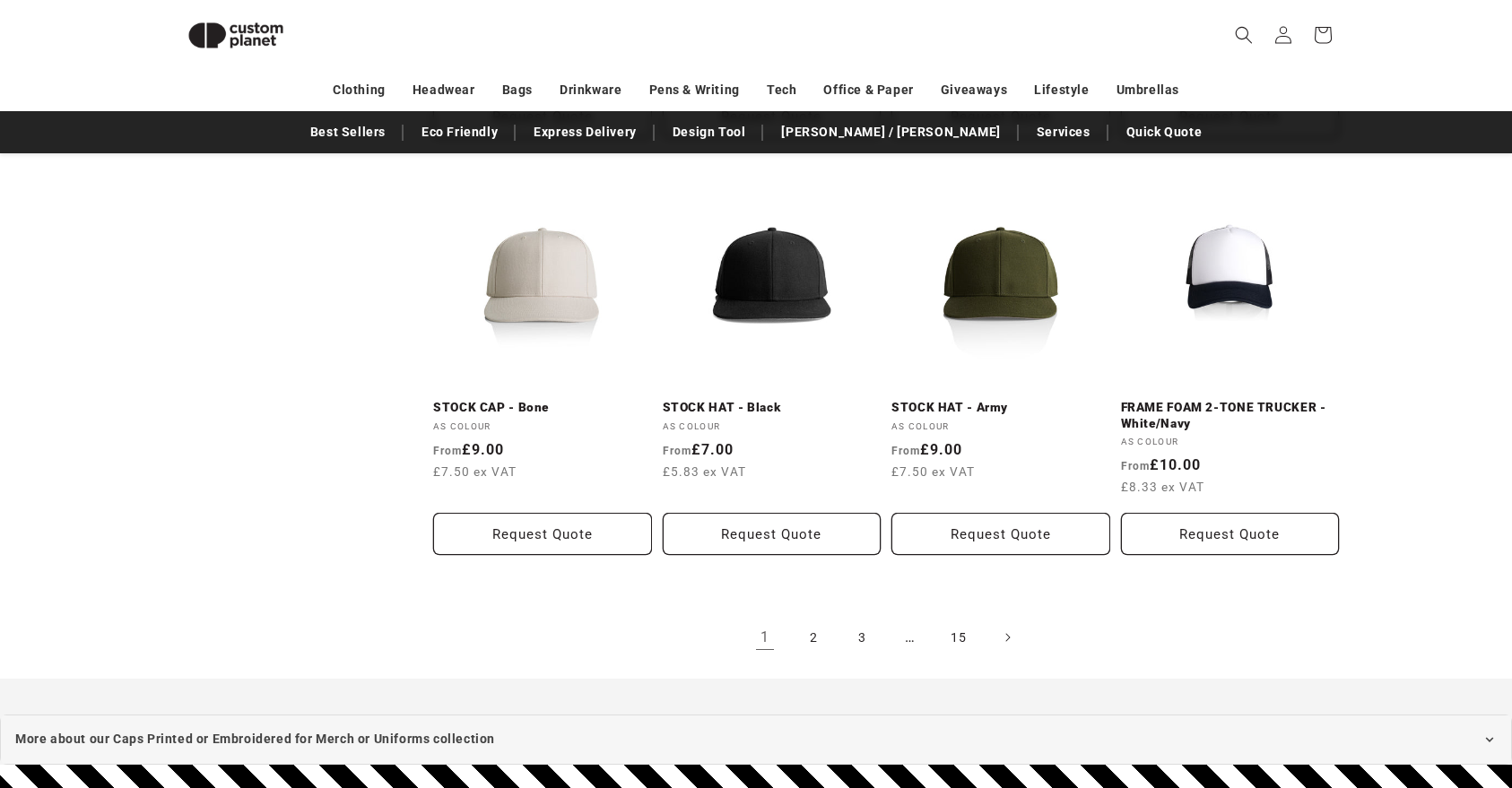
scroll to position [1850, 0]
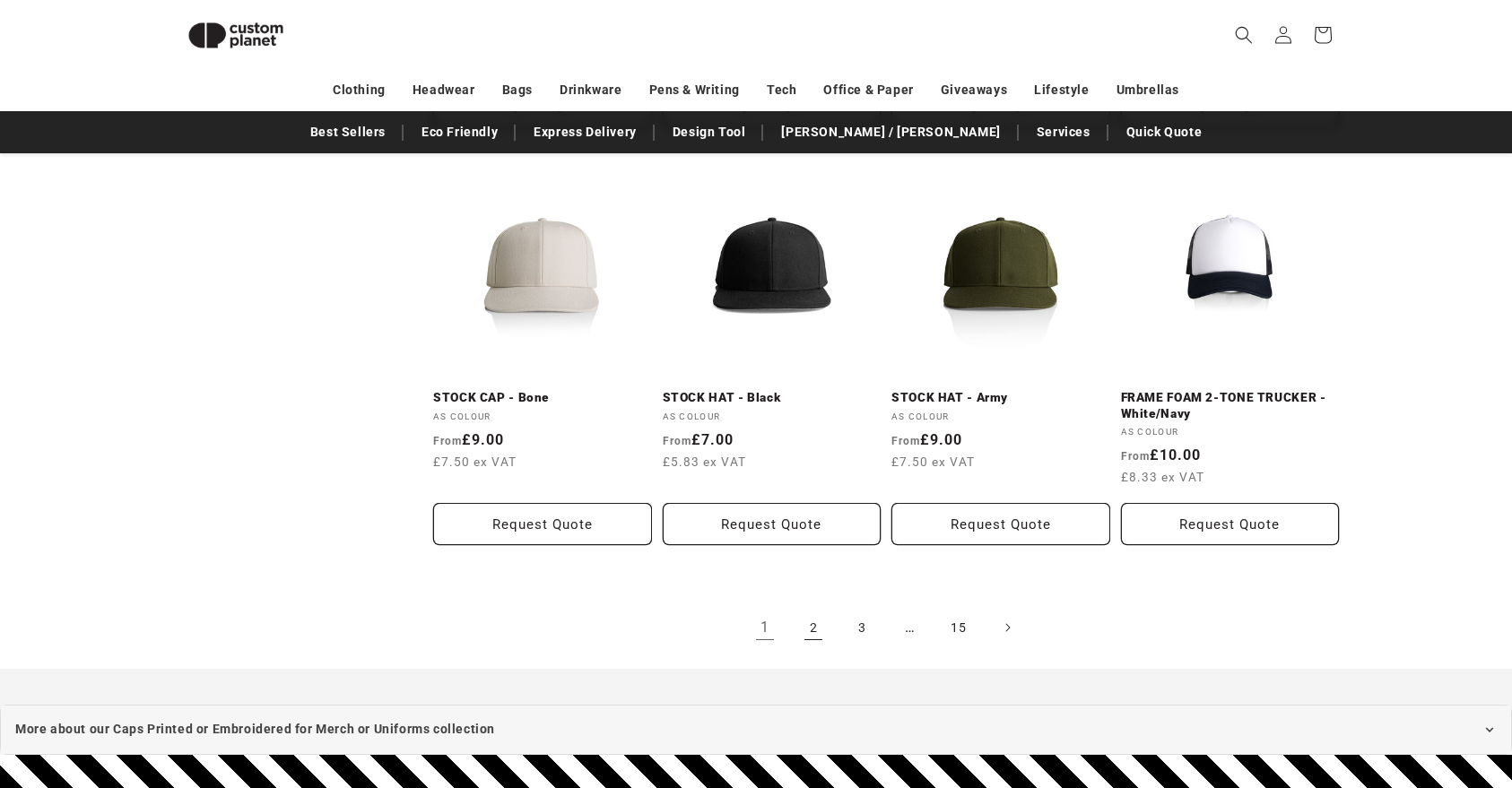
click at [812, 639] on link "2" at bounding box center [813, 627] width 39 height 39
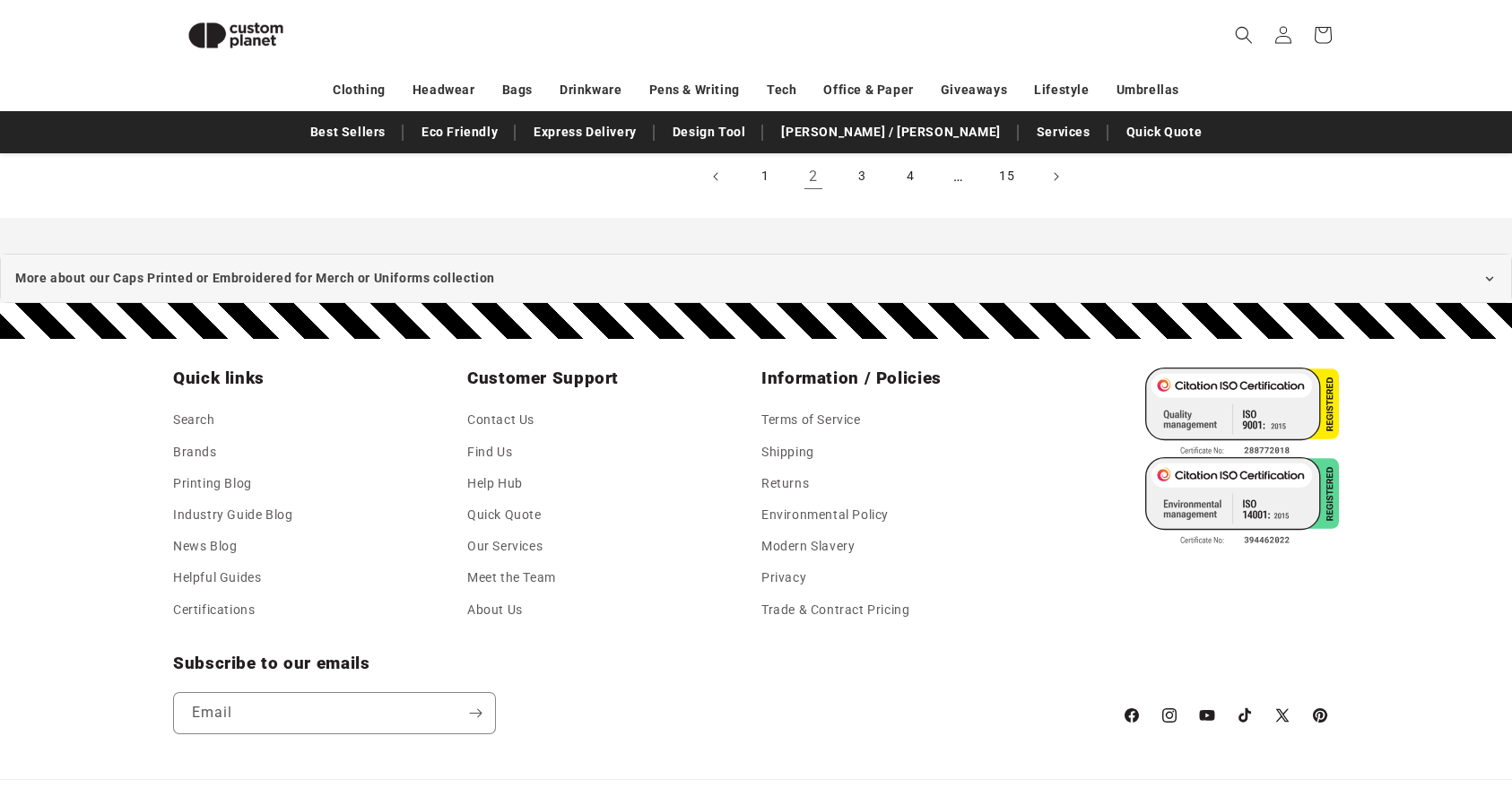
scroll to position [2401, 0]
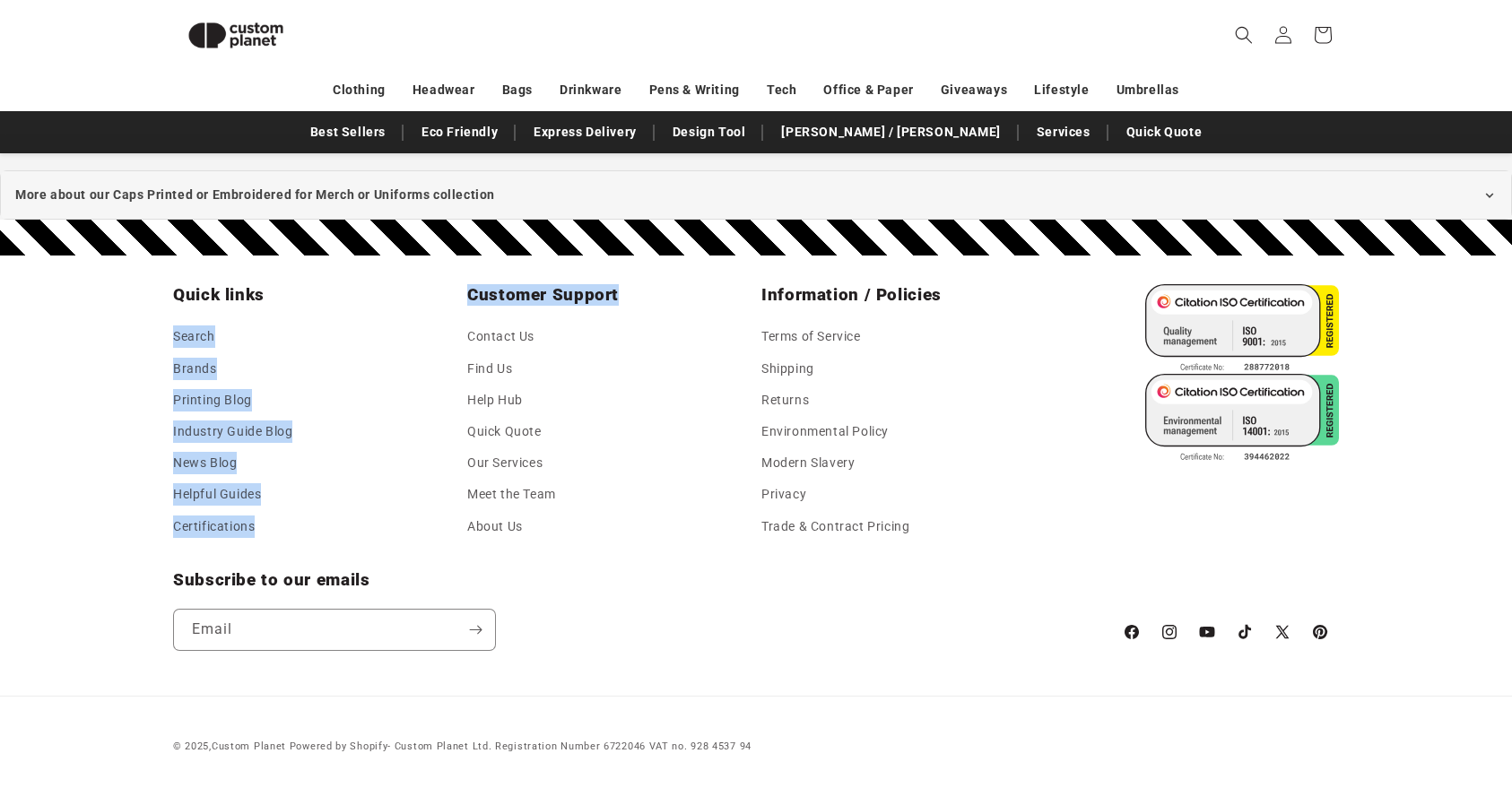
drag, startPoint x: 627, startPoint y: 291, endPoint x: 456, endPoint y: 291, distance: 171.0
click at [456, 291] on div "Quick links Search Brands Printing Blog Industry Guide Blog News Blog Helpful G…" at bounding box center [755, 412] width 1166 height 258
click at [456, 291] on h2 "Quick links" at bounding box center [314, 294] width 284 height 21
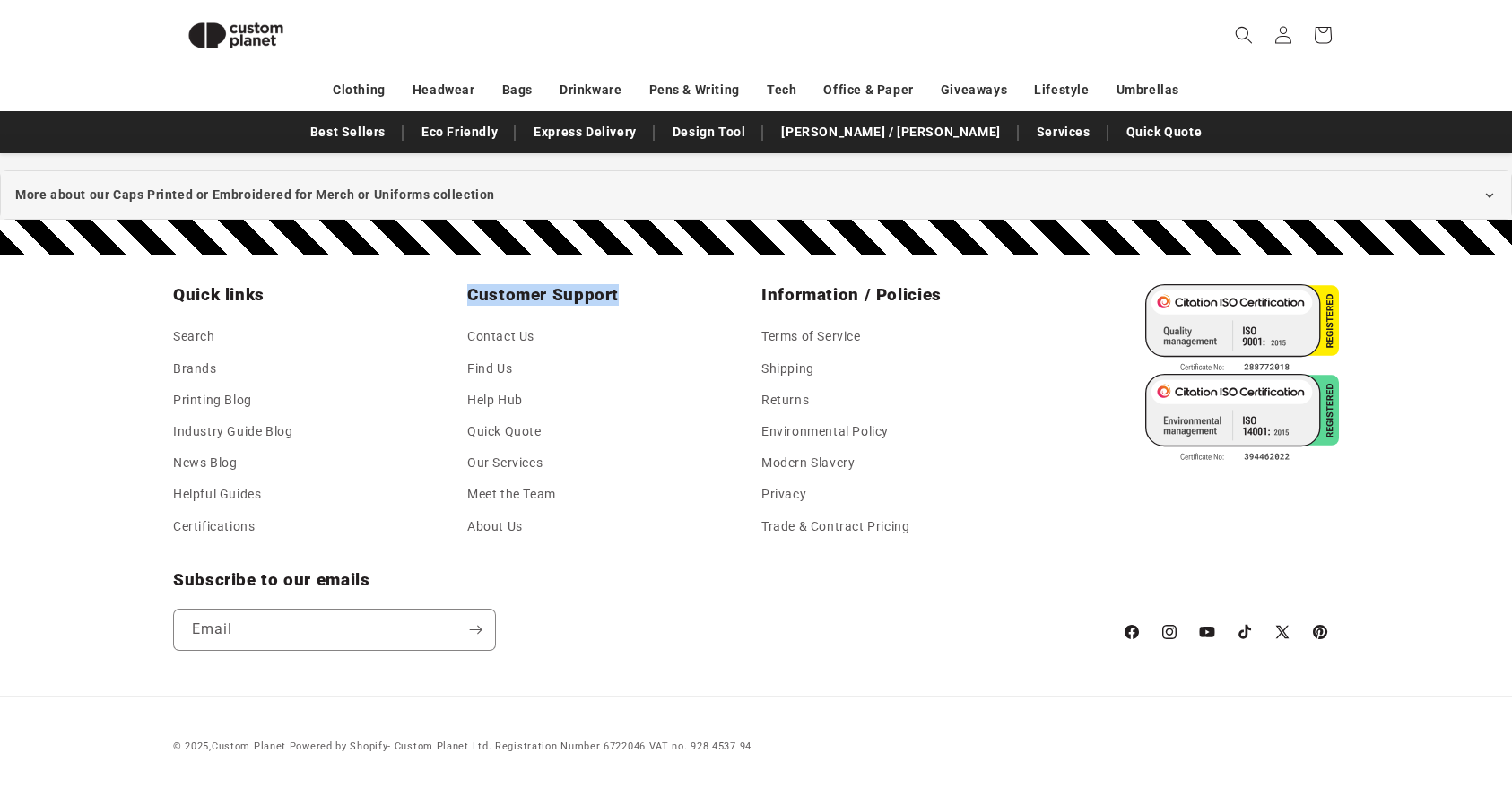
drag, startPoint x: 469, startPoint y: 294, endPoint x: 615, endPoint y: 298, distance: 146.1
click at [615, 298] on h2 "Customer Support" at bounding box center [609, 294] width 284 height 21
click at [510, 341] on link "Contact Us" at bounding box center [501, 338] width 67 height 27
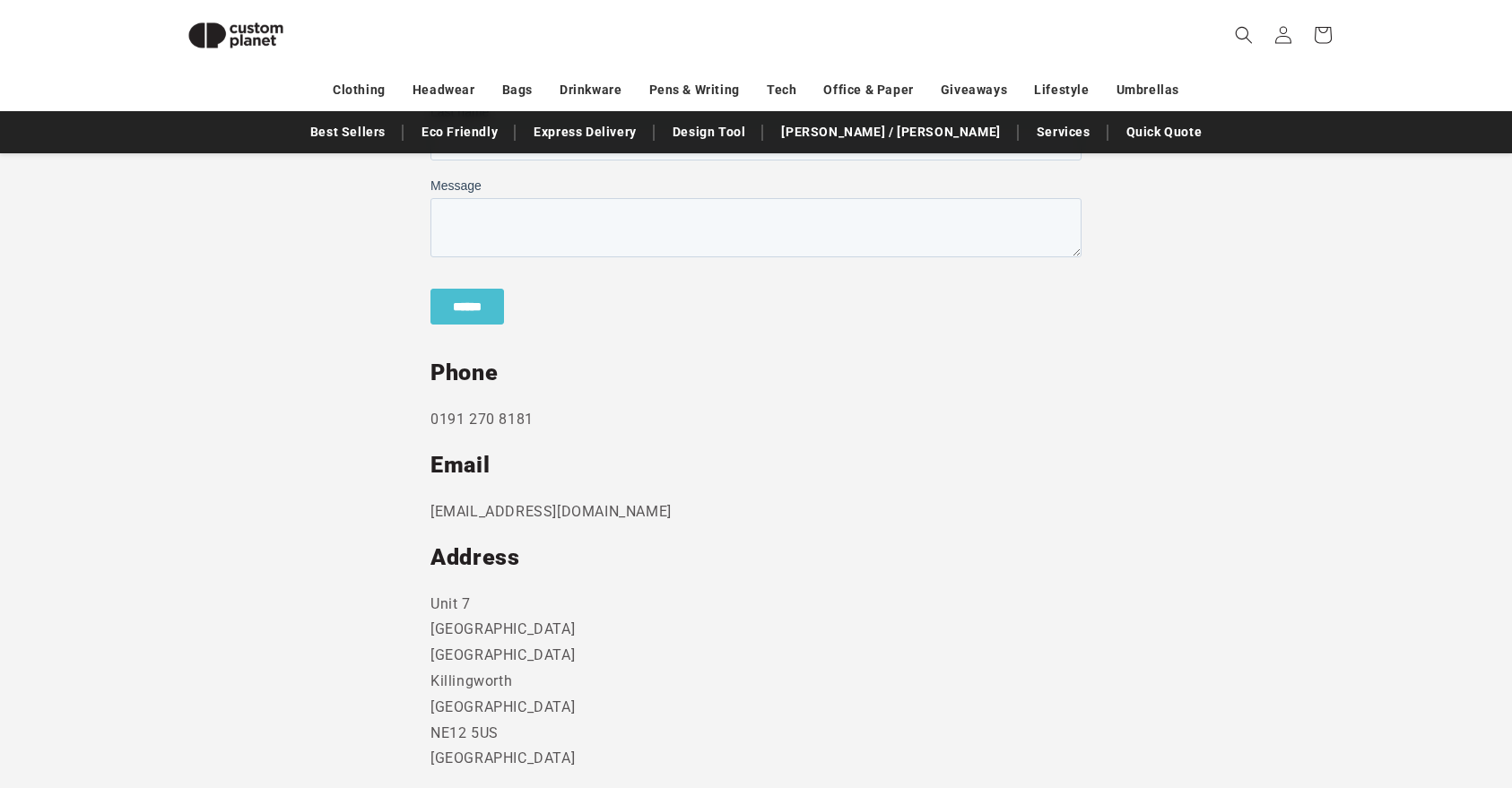
scroll to position [898, 0]
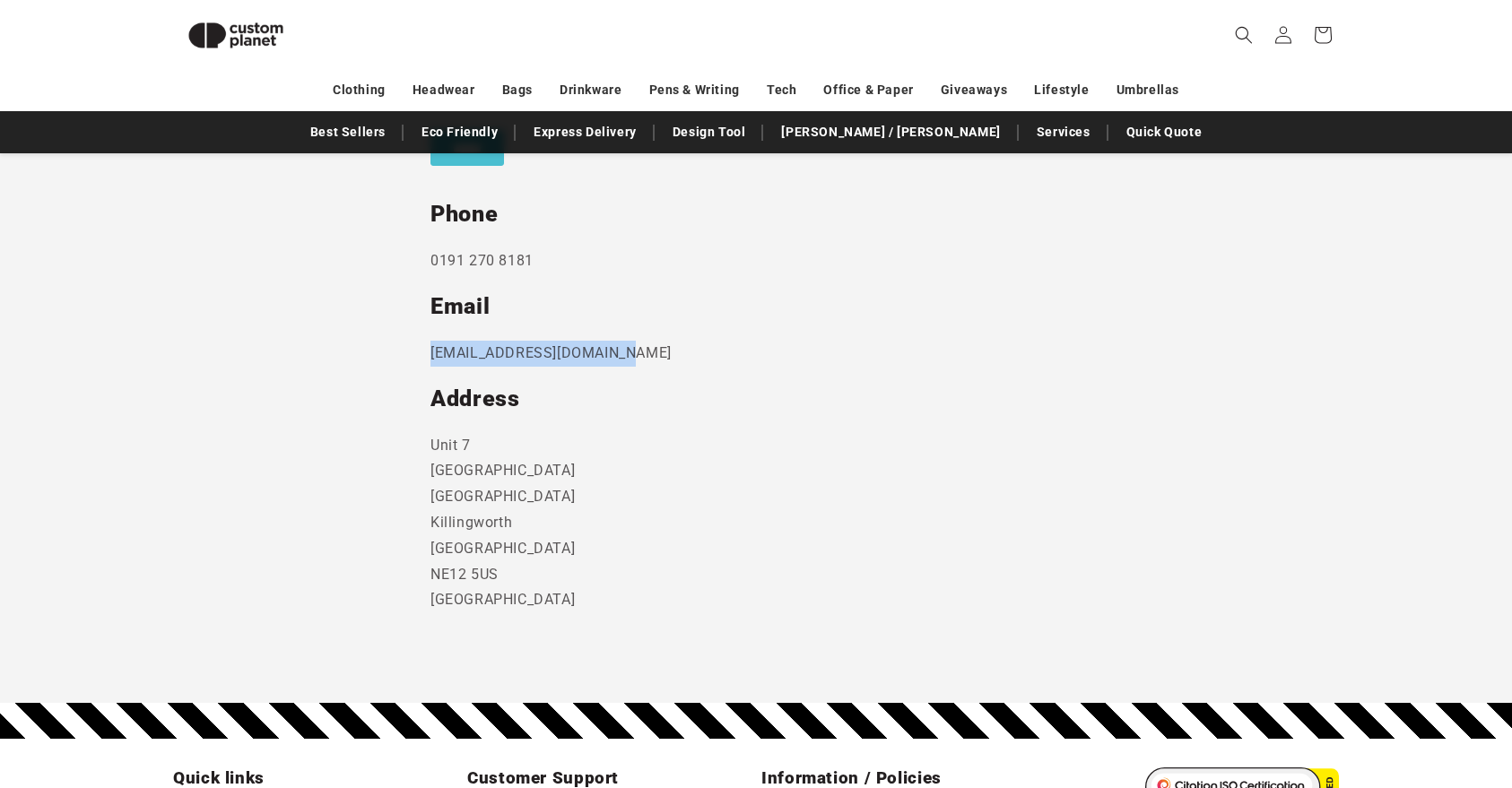
drag, startPoint x: 425, startPoint y: 354, endPoint x: 770, endPoint y: 353, distance: 345.0
click at [770, 353] on section "Send us a message and someone will get back to you within 24 hours. Phone [PHON…" at bounding box center [756, 214] width 1512 height 978
copy p "[EMAIL_ADDRESS][DOMAIN_NAME]"
